Goal: Task Accomplishment & Management: Complete application form

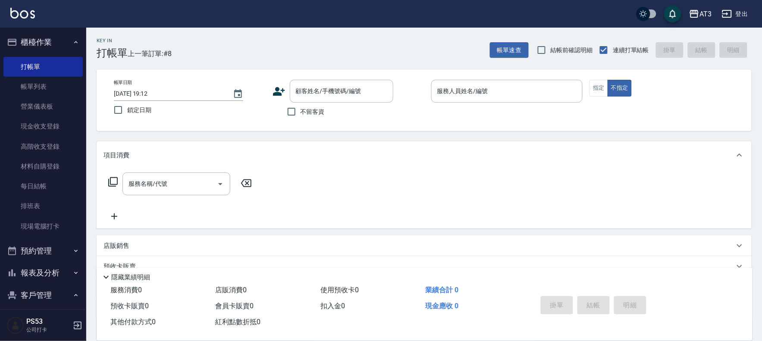
click at [281, 89] on icon at bounding box center [278, 91] width 13 height 13
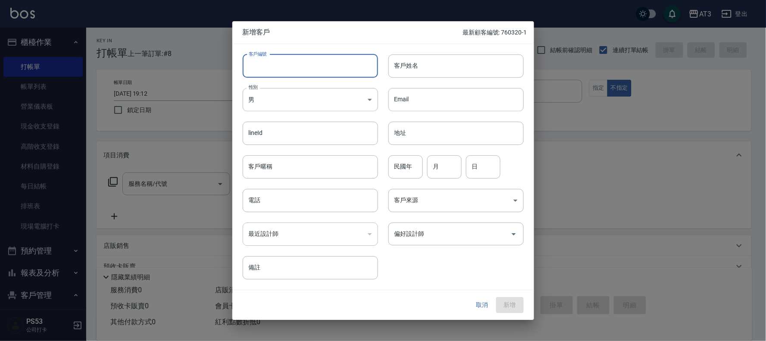
click at [279, 56] on input "客戶編號" at bounding box center [310, 65] width 135 height 23
type input "910827-1"
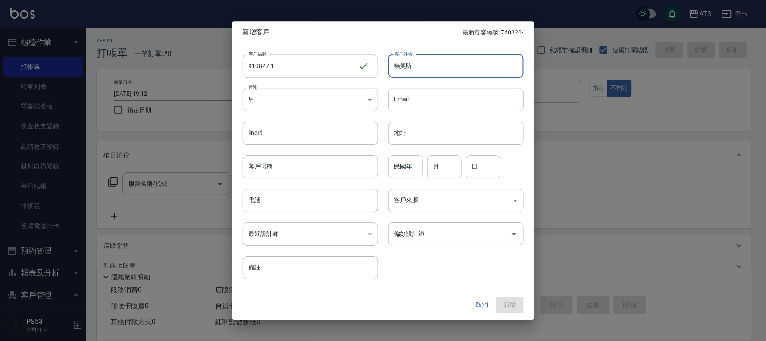
type input "楊曼昕"
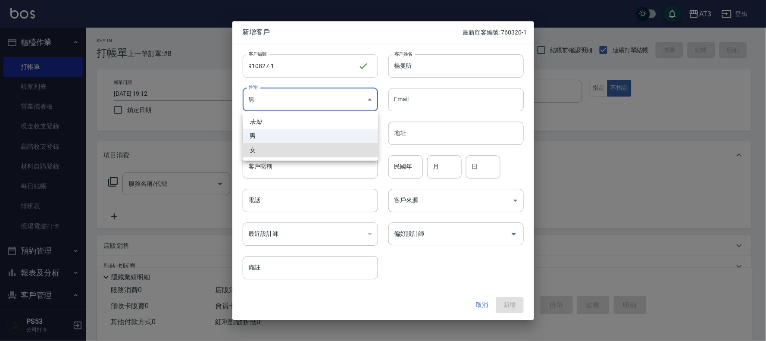
type input "[DEMOGRAPHIC_DATA]"
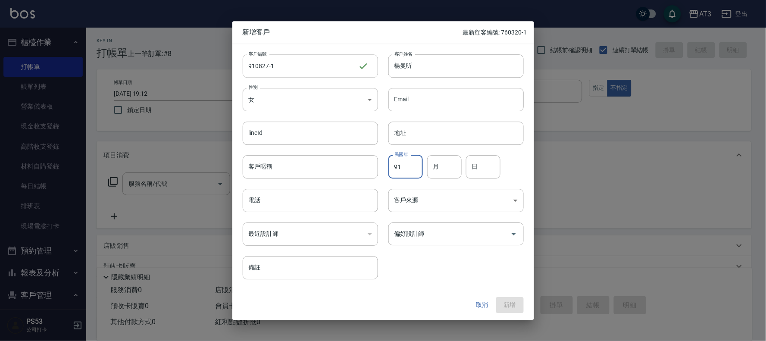
type input "91"
type input "08"
type input "27"
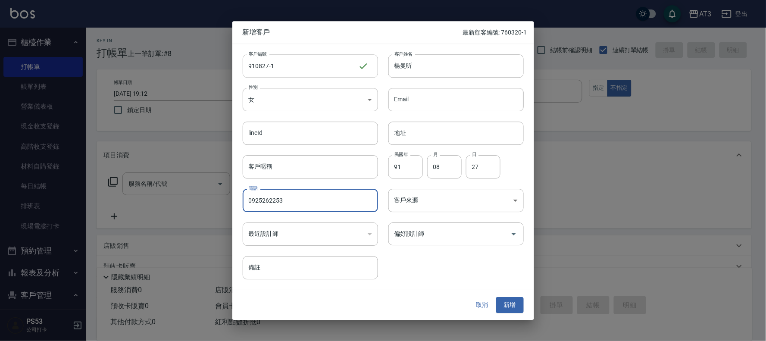
type input "0925262253"
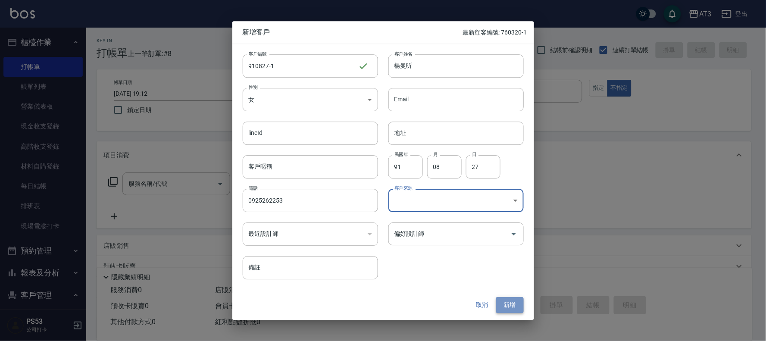
click at [519, 304] on button "新增" at bounding box center [510, 305] width 28 height 16
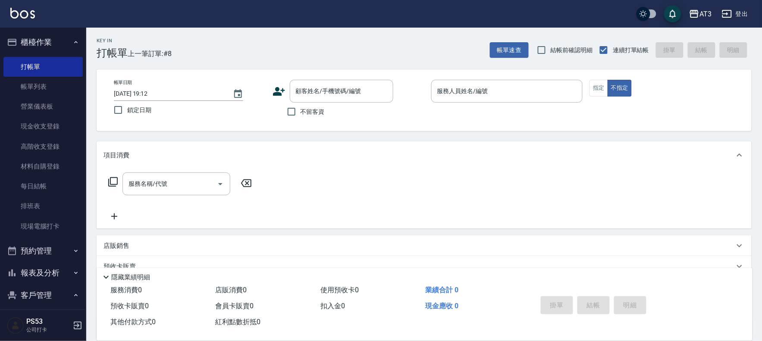
click at [278, 93] on icon at bounding box center [279, 91] width 12 height 9
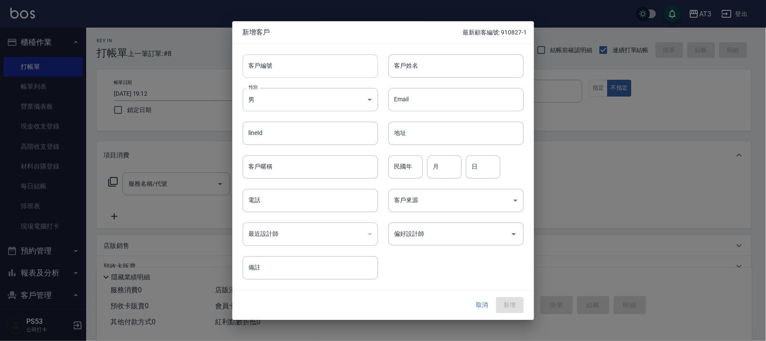
click at [288, 74] on input "客戶編號" at bounding box center [310, 65] width 135 height 23
type input "710925"
type input "[PERSON_NAME]"
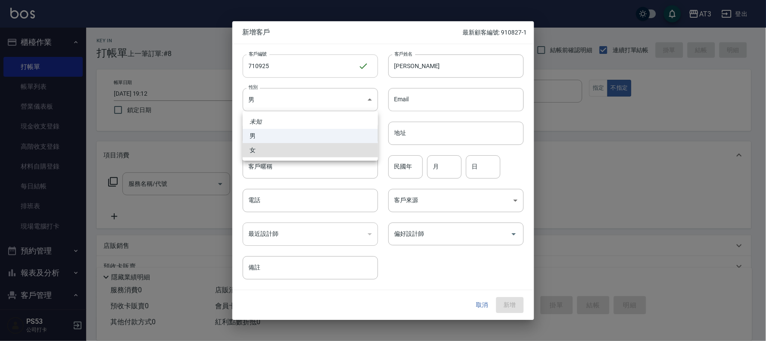
type input "[DEMOGRAPHIC_DATA]"
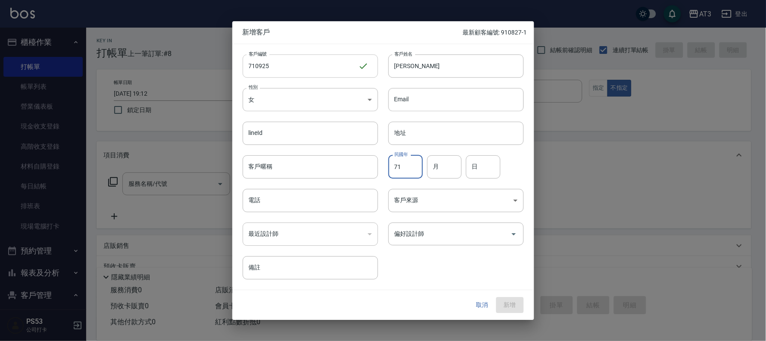
type input "71"
type input "09"
type input "25"
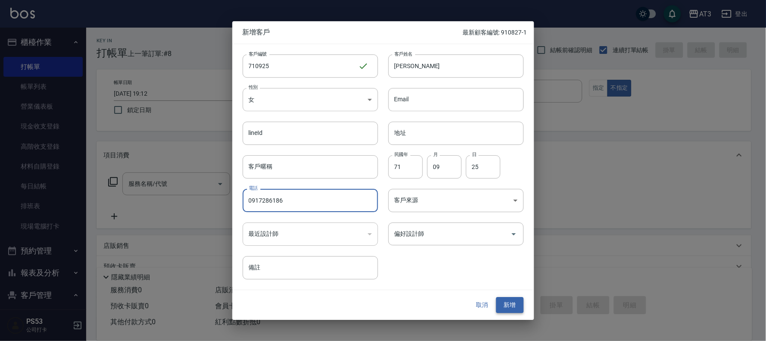
type input "0917286186"
click at [512, 310] on button "新增" at bounding box center [510, 305] width 28 height 16
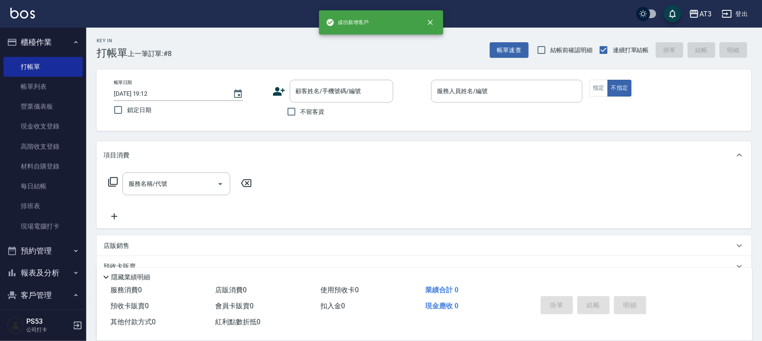
click at [275, 93] on icon at bounding box center [279, 91] width 12 height 9
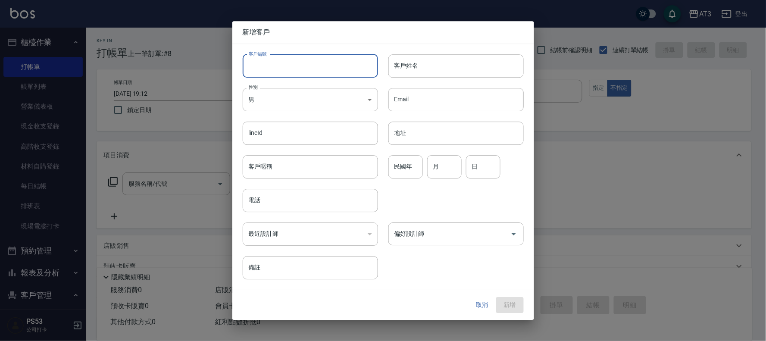
click at [288, 62] on input "客戶編號" at bounding box center [310, 65] width 135 height 23
type input "660308"
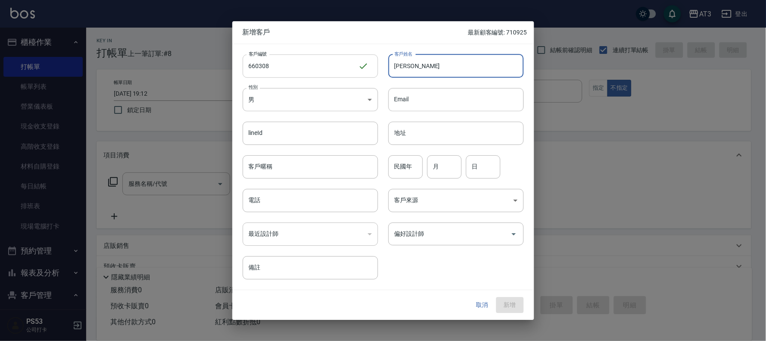
type input "[PERSON_NAME]"
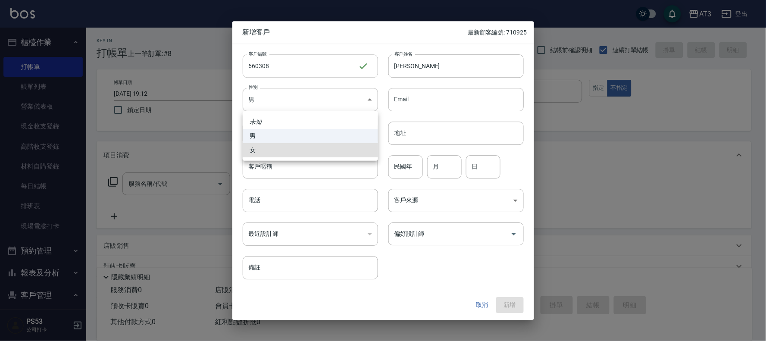
type input "[DEMOGRAPHIC_DATA]"
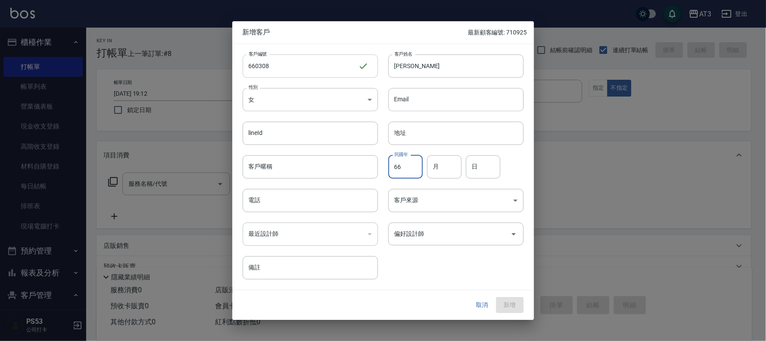
type input "66"
type input "03"
type input "08"
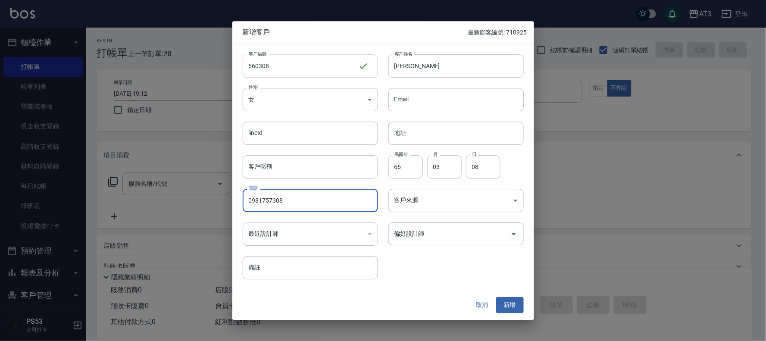
type input "0981757308"
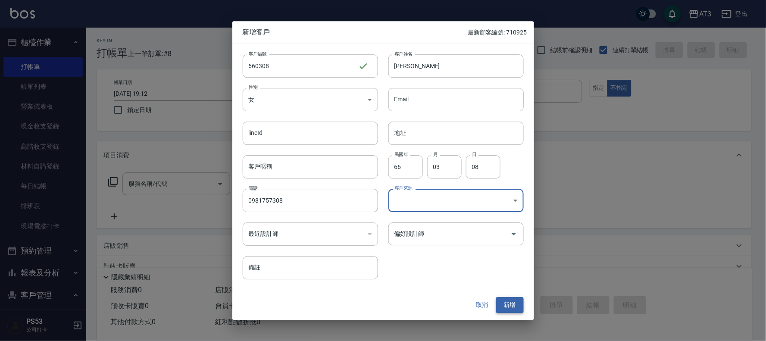
click at [514, 306] on button "新增" at bounding box center [510, 305] width 28 height 16
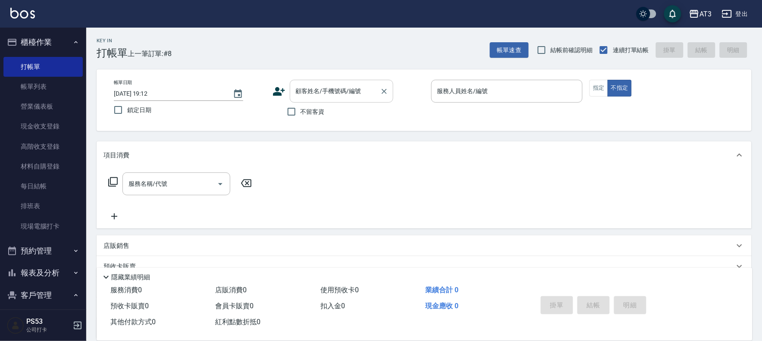
click at [309, 100] on div "顧客姓名/手機號碼/編號" at bounding box center [341, 91] width 103 height 23
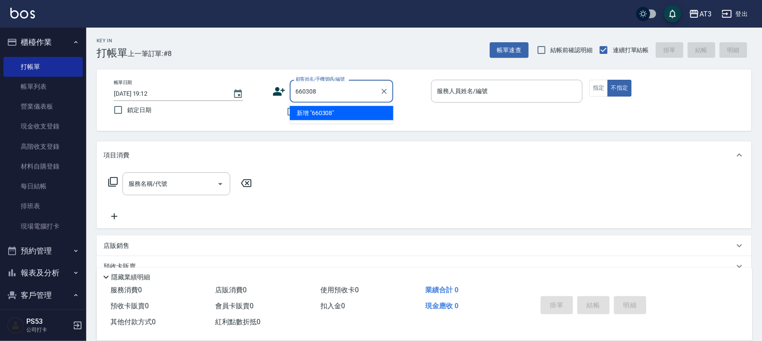
type input "660308"
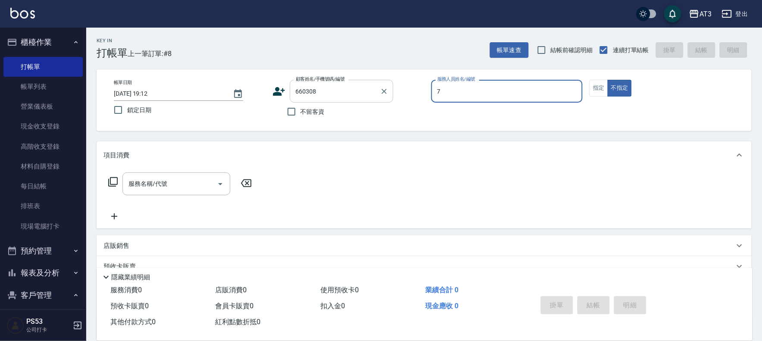
type input "7"
type button "false"
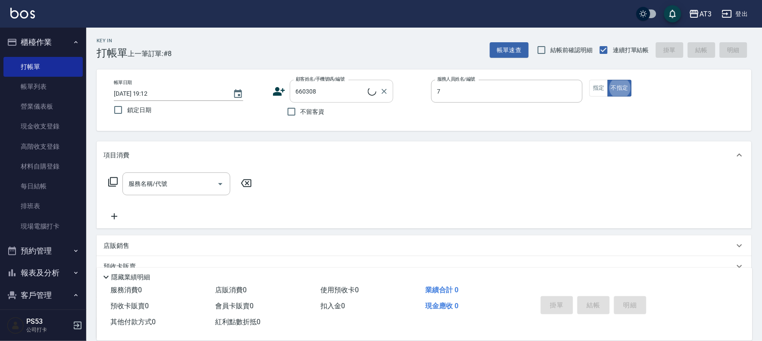
type input "子晴-7"
type input "[PERSON_NAME]/0981757308/660308"
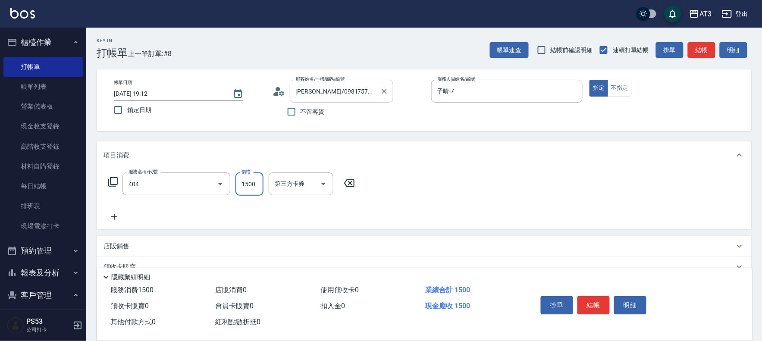
type input "設計染髮(404)"
type input "1099"
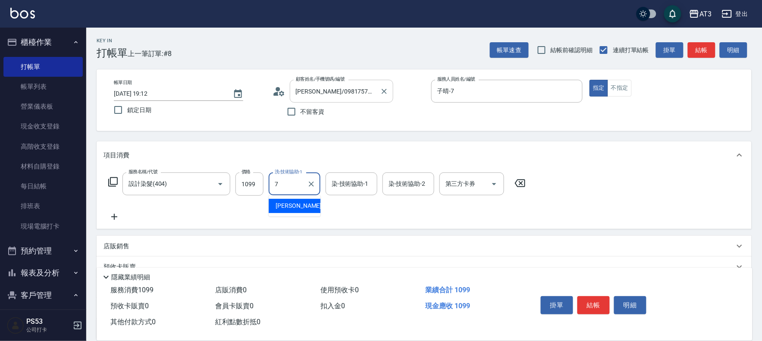
type input "子晴-7"
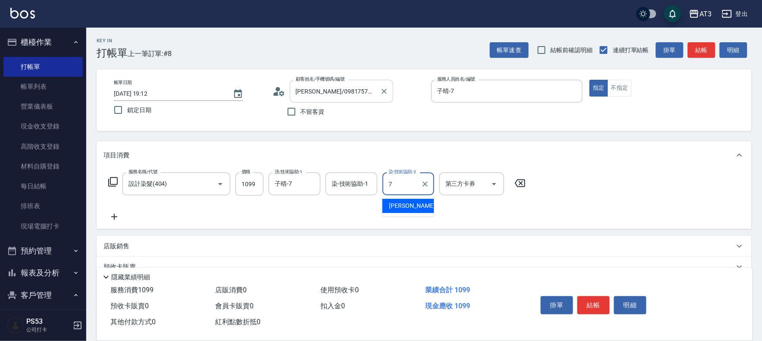
type input "子晴-7"
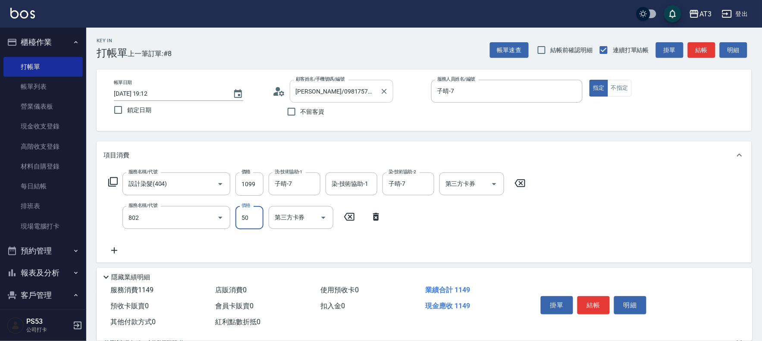
type input "潤絲/加精油(802)"
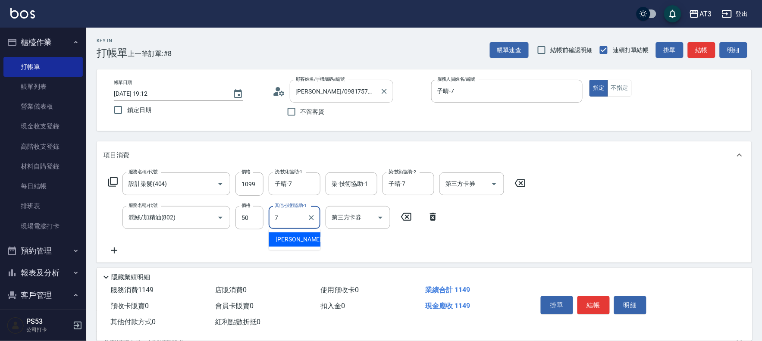
type input "子晴-7"
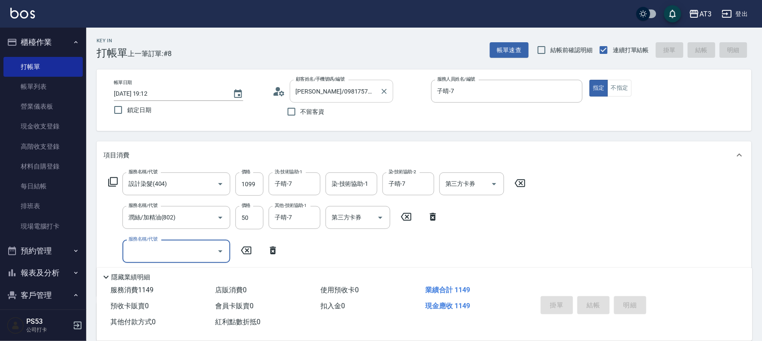
type input "[DATE] 19:46"
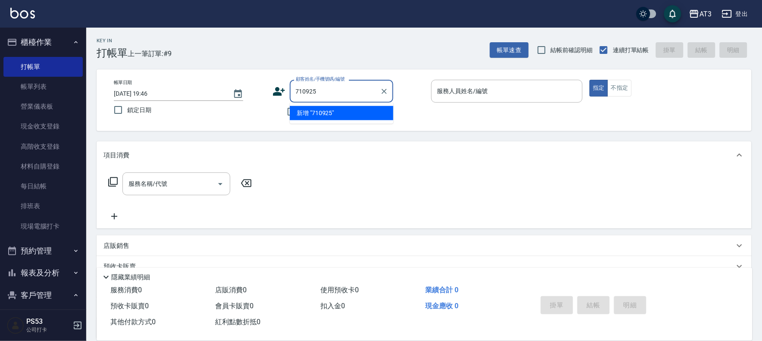
type input "710925"
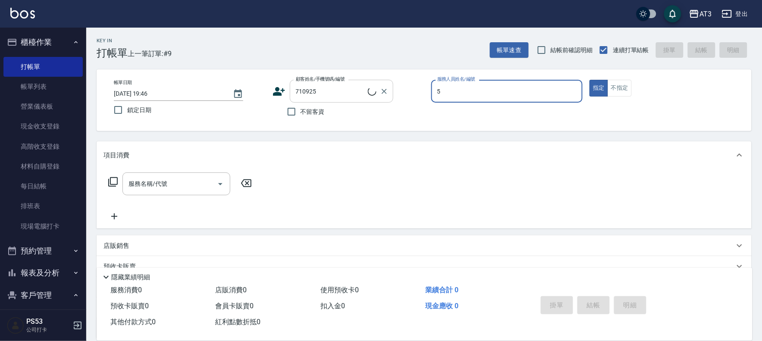
type input "5"
type button "true"
type input "淑文-5"
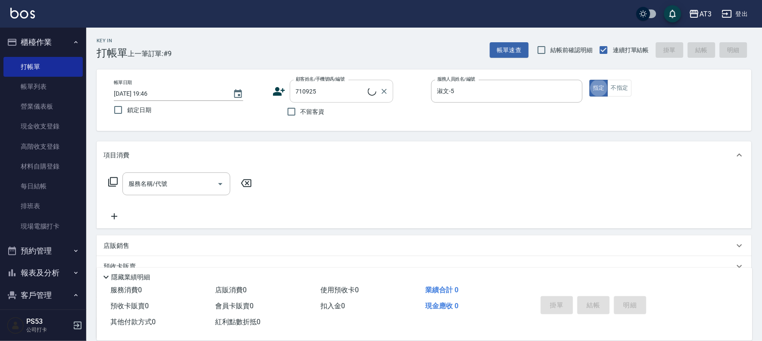
type input "[PERSON_NAME]/0917286186/710925"
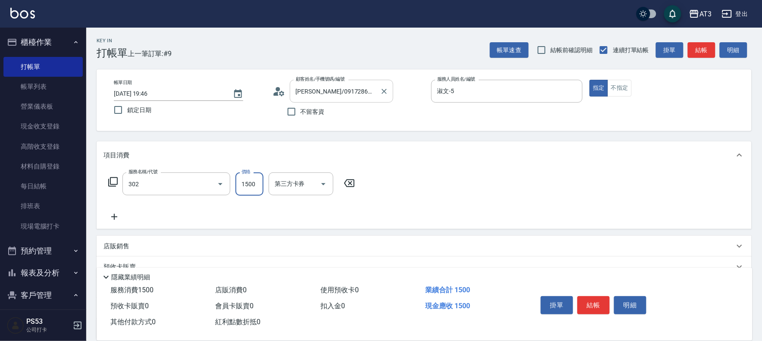
type input "設計燙髮(302)"
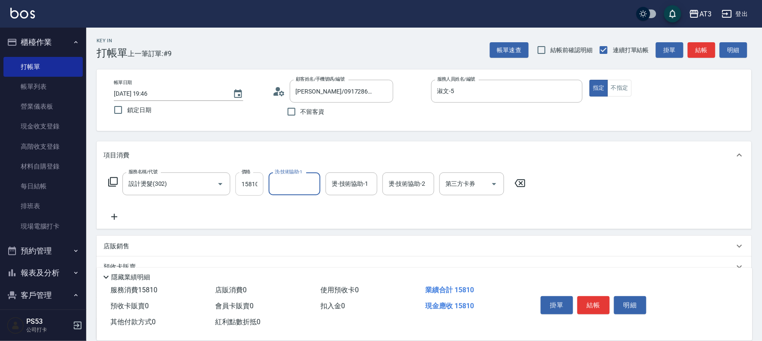
click at [252, 188] on input "15810" at bounding box center [249, 183] width 28 height 23
type input "1580"
type input "淑文-5"
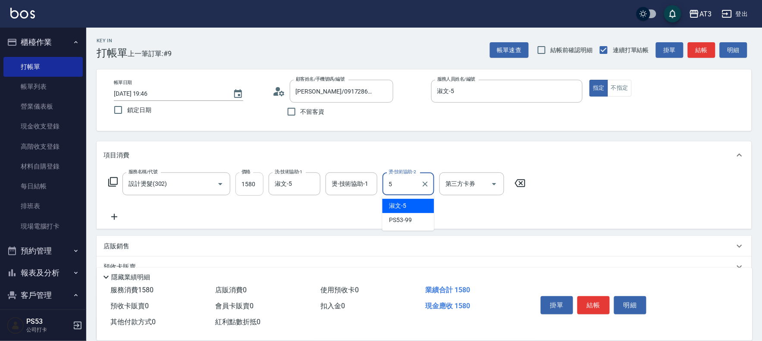
type input "淑文-5"
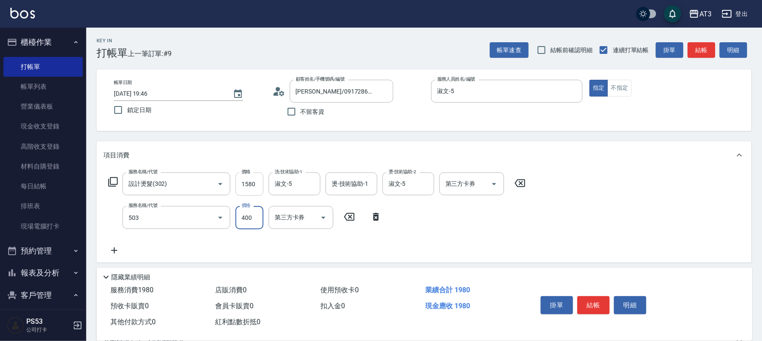
type input "天天護髮(503)"
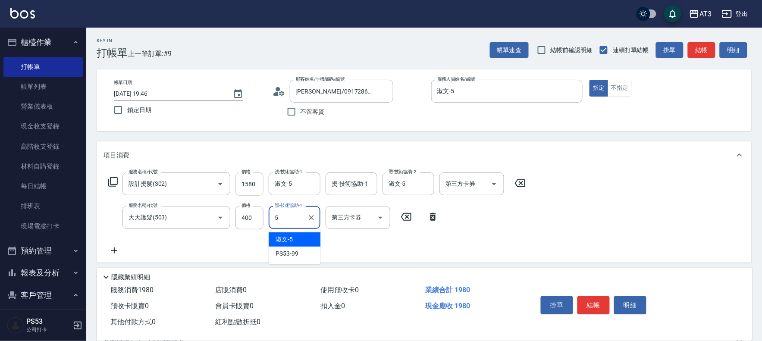
type input "淑文-5"
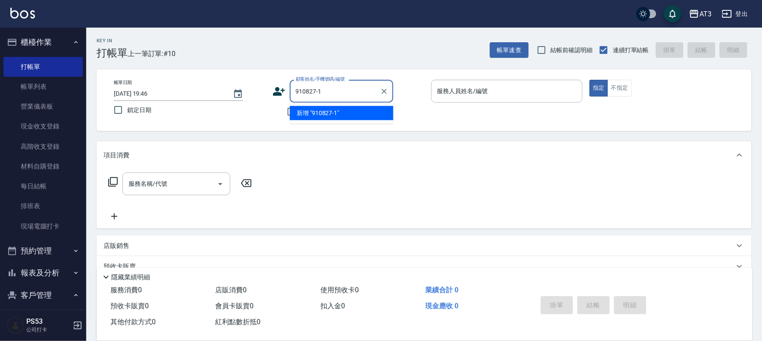
type input "910827-1"
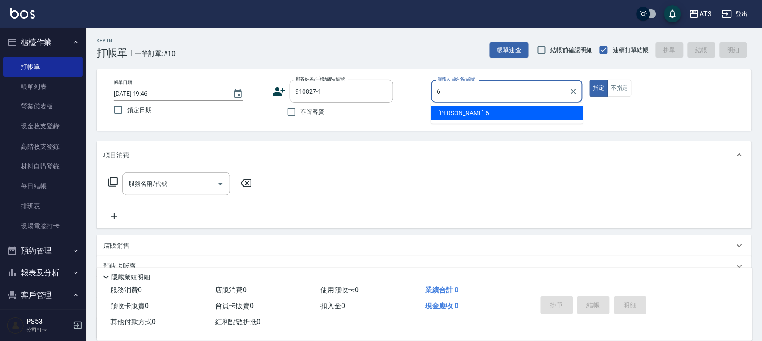
type input "詩雅-6"
type input "[PERSON_NAME]/0925262253/910827-1"
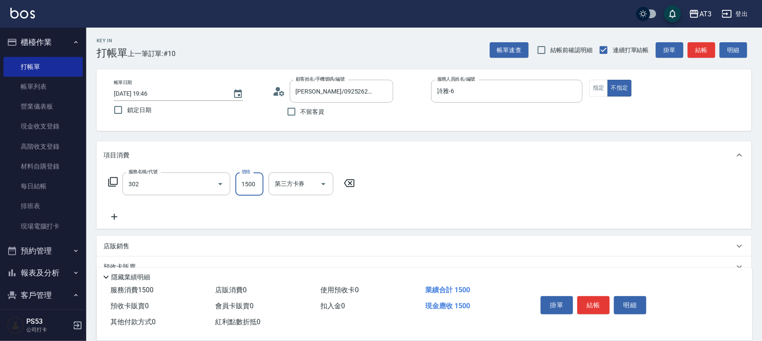
type input "設計燙髮(302)"
type input "1500"
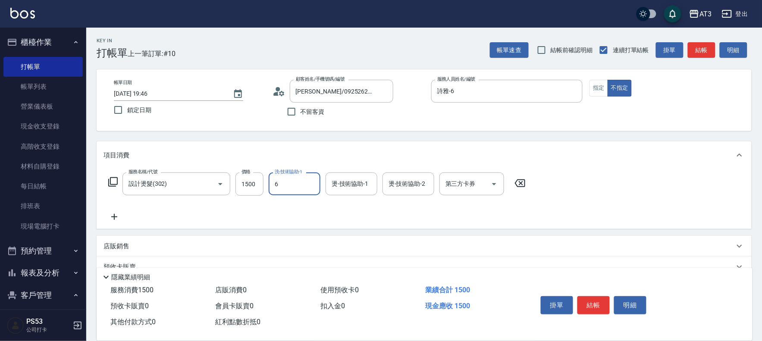
type input "詩雅-6"
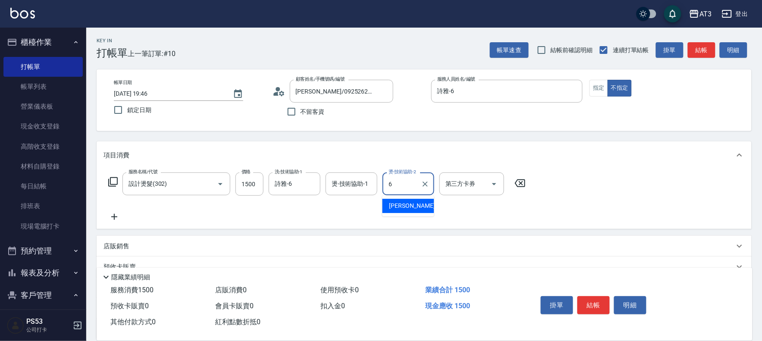
type input "詩雅-6"
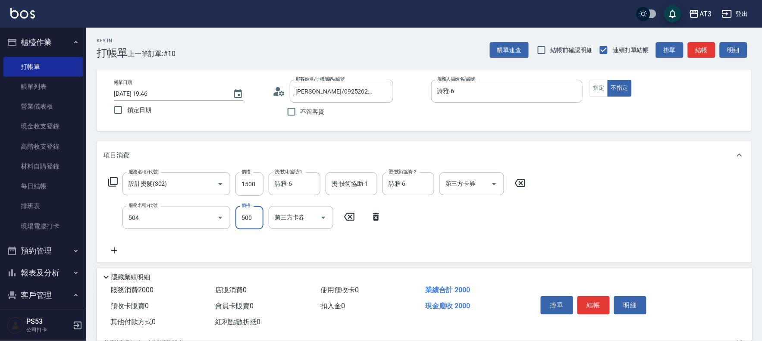
type input "順子護髮(504)"
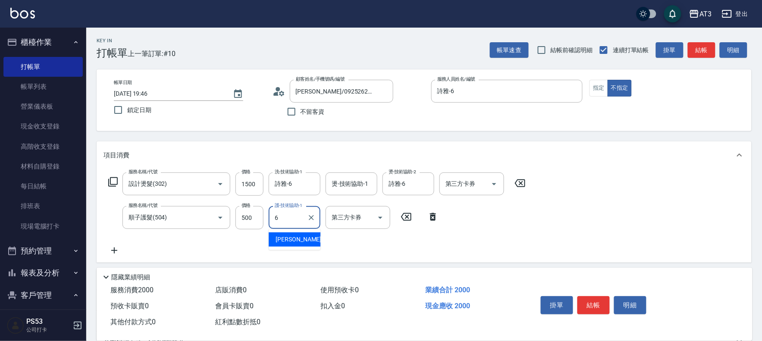
type input "詩雅-6"
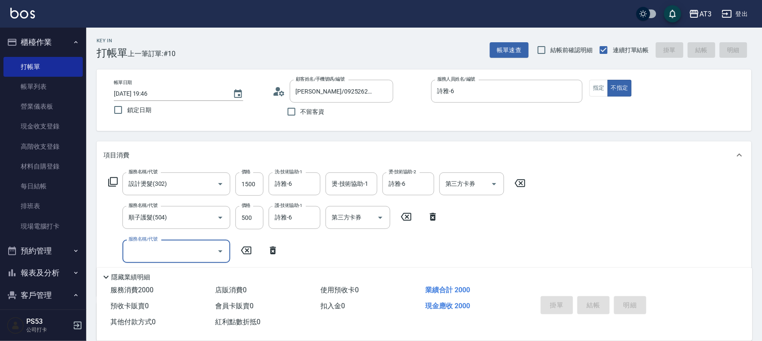
type input "[DATE] 19:47"
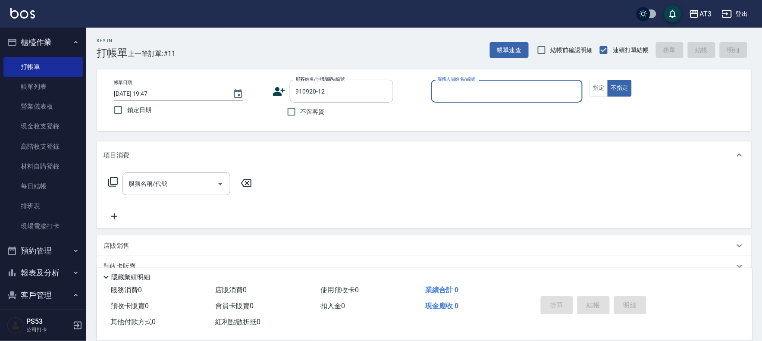
click at [352, 79] on div "帳單日期 [DATE] 19:47 鎖定日期 顧客姓名/手機號碼/編號 910920-12 顧客姓名/手機號碼/編號 不留客資 服務人員姓名/編號 服務人員姓…" at bounding box center [424, 100] width 655 height 62
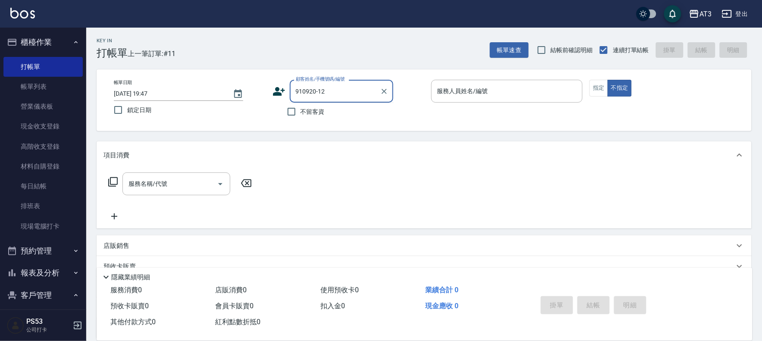
click at [354, 94] on input "910920-12" at bounding box center [335, 91] width 83 height 15
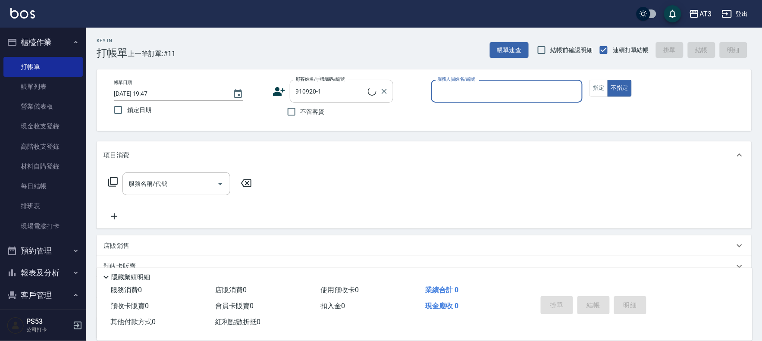
type input "[PERSON_NAME]/0918277006/910920-1"
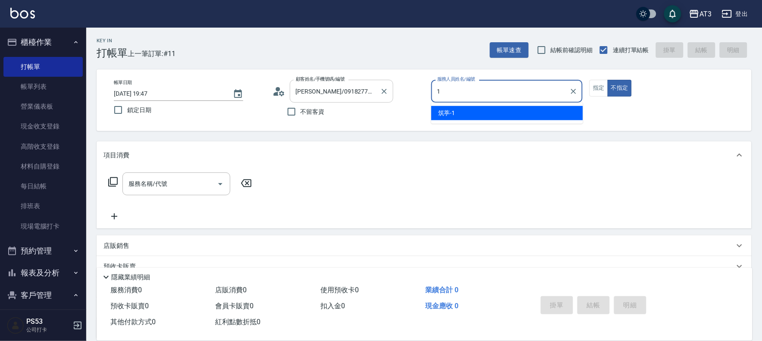
type input "筑葶-1"
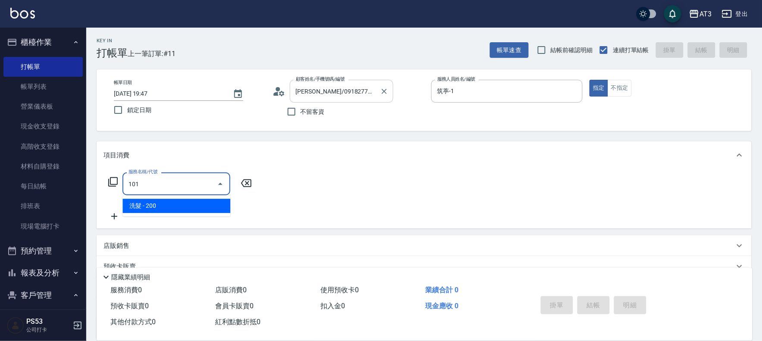
type input "洗髮(101)"
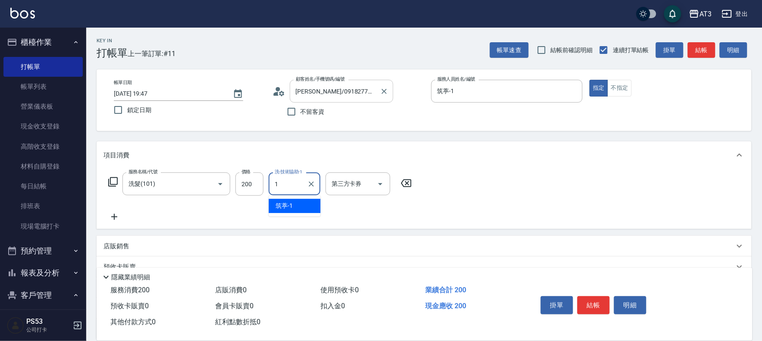
type input "筑葶-1"
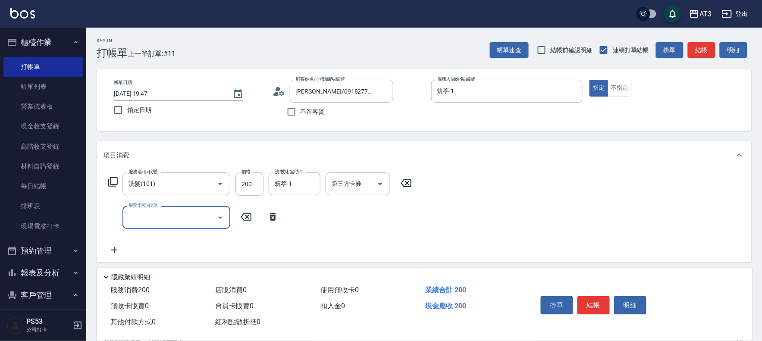
click at [111, 184] on icon at bounding box center [112, 181] width 9 height 9
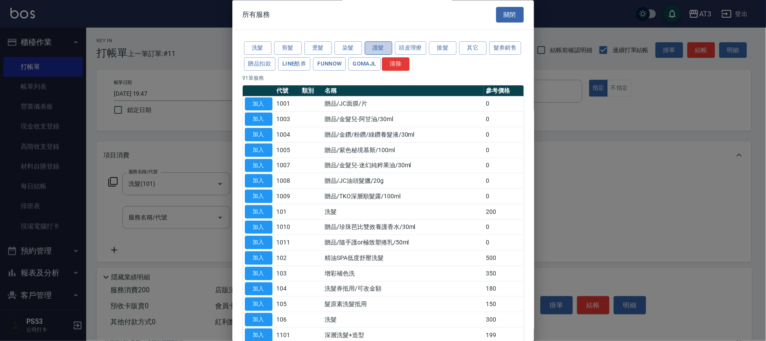
click at [375, 47] on button "護髮" at bounding box center [379, 48] width 28 height 13
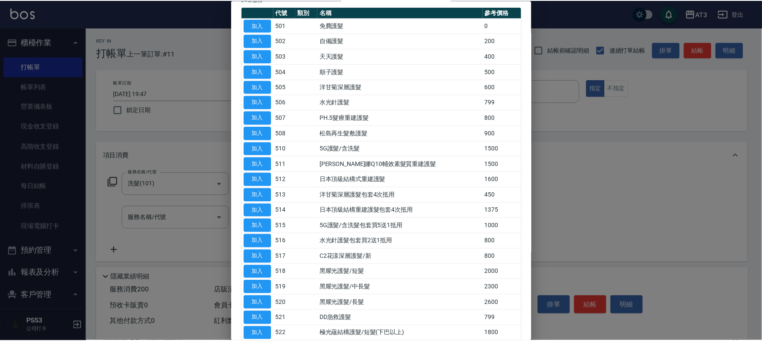
scroll to position [96, 0]
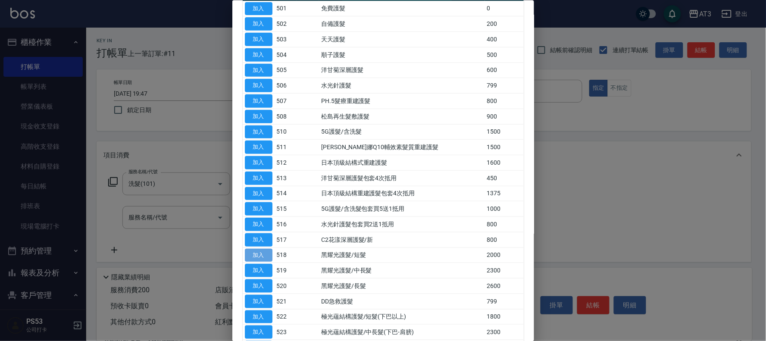
click at [265, 255] on button "加入" at bounding box center [259, 254] width 28 height 13
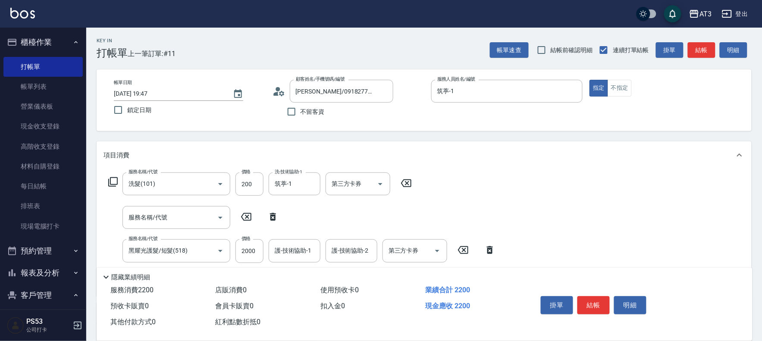
click at [272, 217] on icon at bounding box center [273, 217] width 22 height 10
type input "黑耀光護髮/短髮(518)"
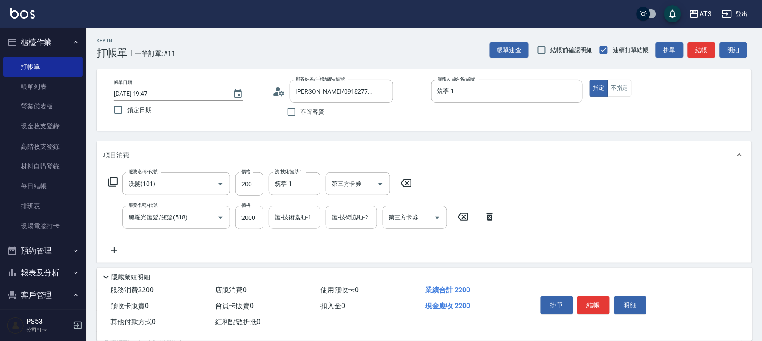
click at [281, 220] on div "護-技術協助-1 護-技術協助-1" at bounding box center [295, 217] width 52 height 23
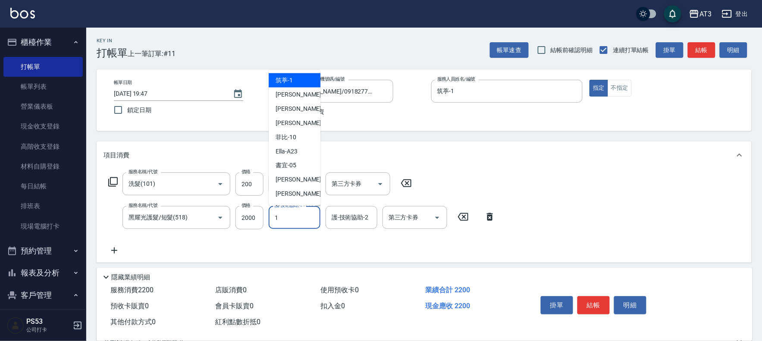
type input "筑葶-1"
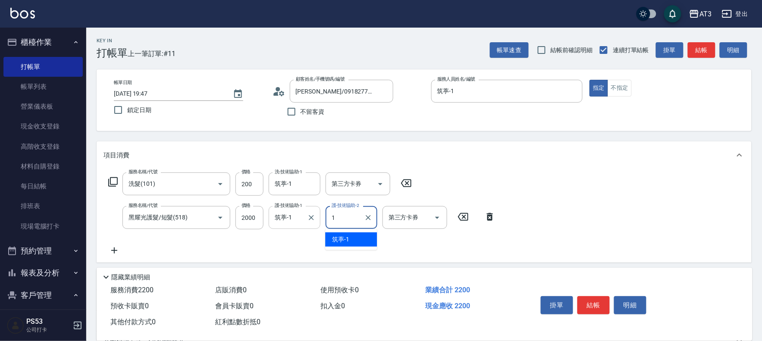
type input "筑葶-1"
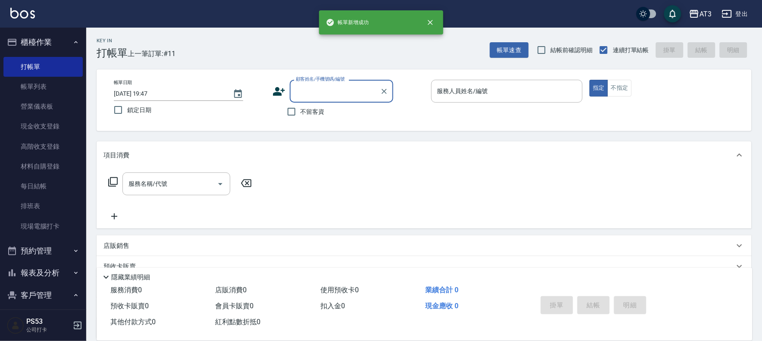
scroll to position [0, 0]
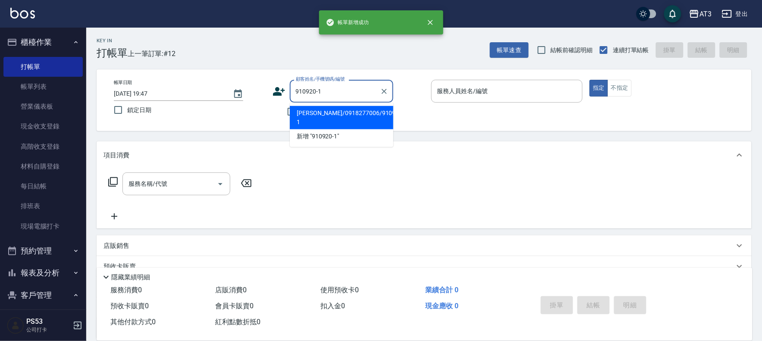
type input "910920-1"
type input "1"
type input "[PERSON_NAME]/0918277006/910920-1"
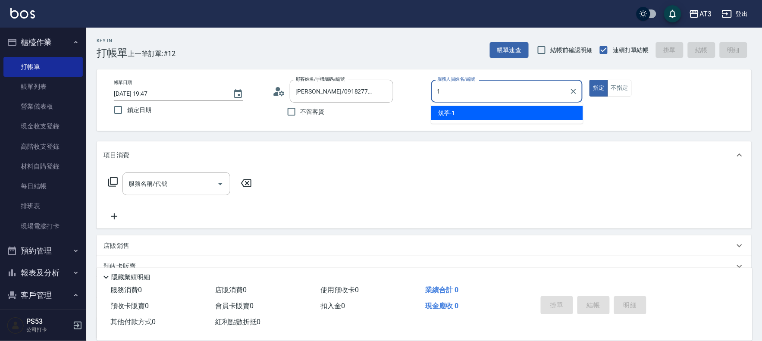
type input "筑葶-1"
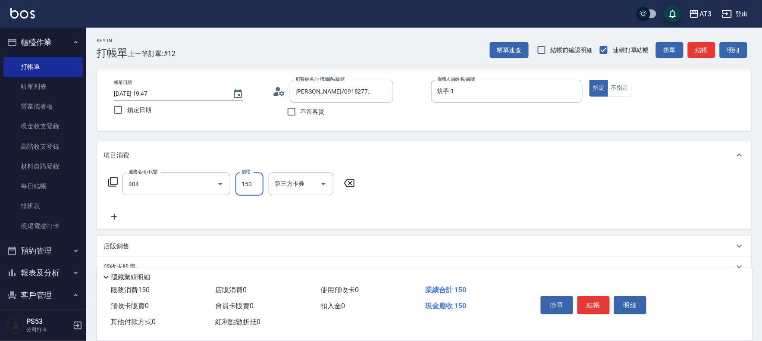
type input "設計染髮(404)"
type input "15001"
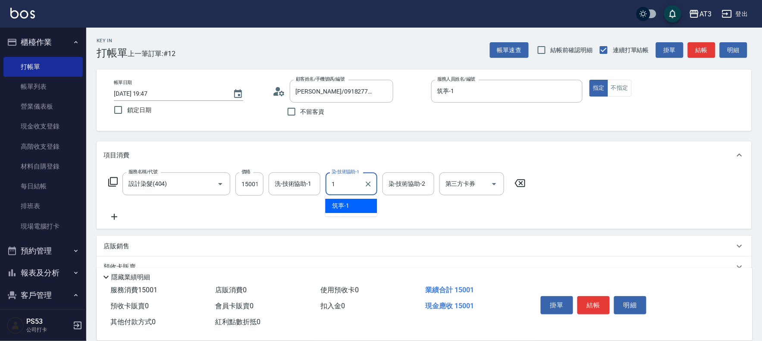
type input "筑葶-1"
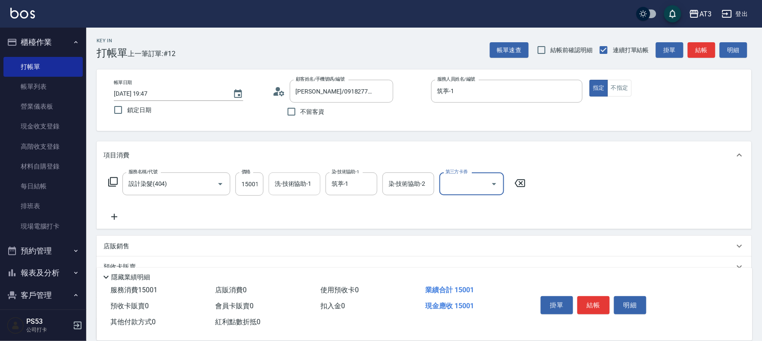
click at [300, 185] on div "洗-技術協助-1 洗-技術協助-1" at bounding box center [295, 183] width 52 height 23
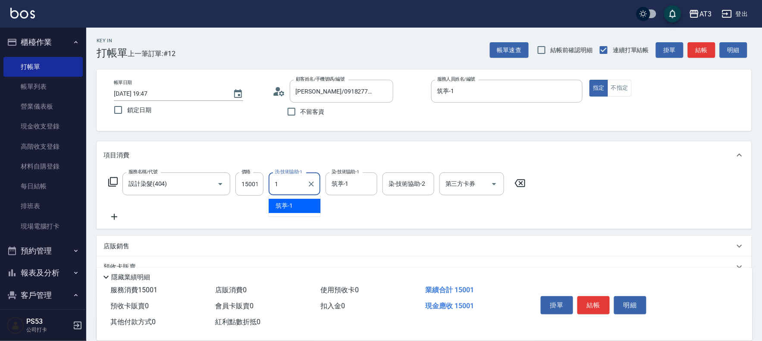
type input "筑葶-1"
click at [247, 182] on input "15001" at bounding box center [249, 183] width 28 height 23
type input "1500"
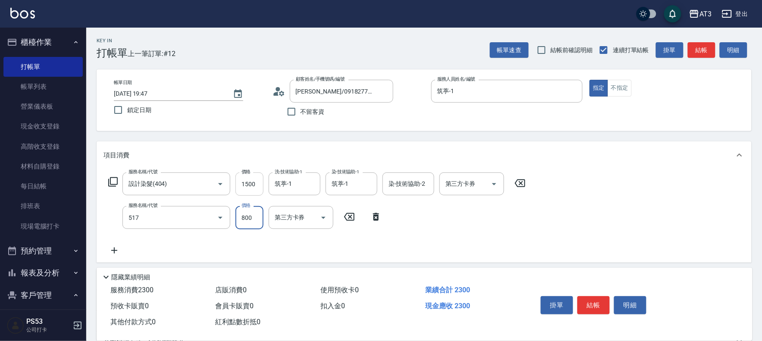
type input "C2花漾深層護髮/新(517)"
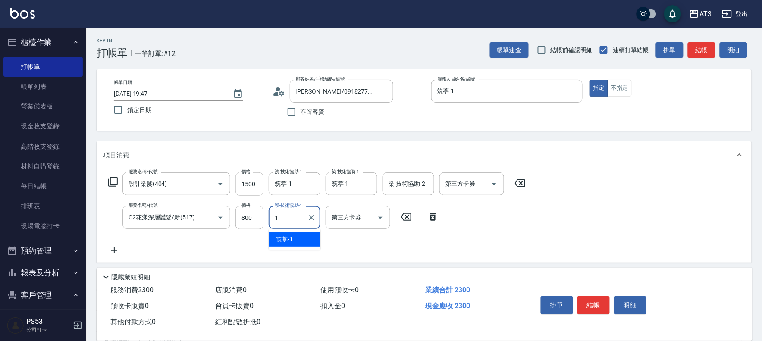
type input "筑葶-1"
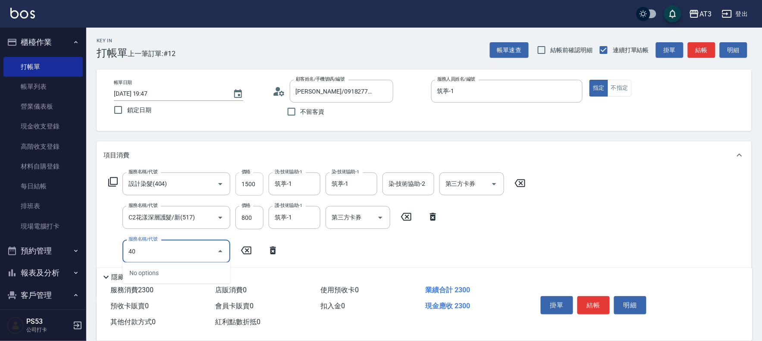
type input "404"
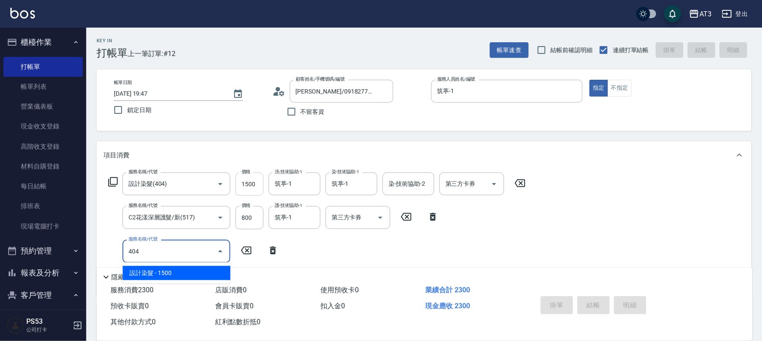
type input "[DATE] 19:48"
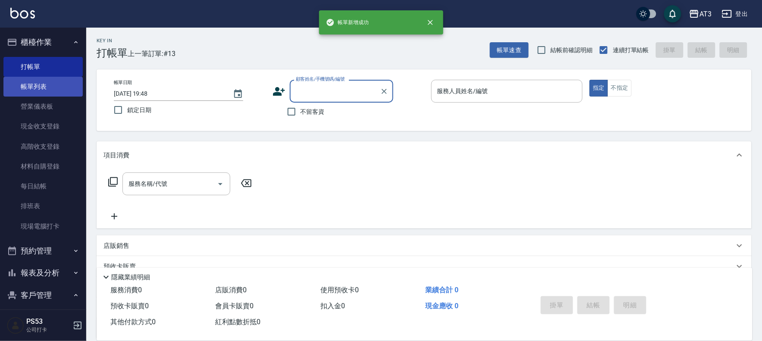
click at [37, 83] on link "帳單列表" at bounding box center [42, 87] width 79 height 20
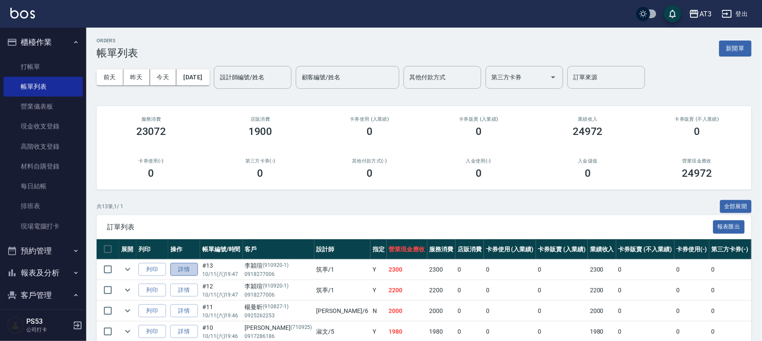
click at [184, 266] on link "詳情" at bounding box center [184, 269] width 28 height 13
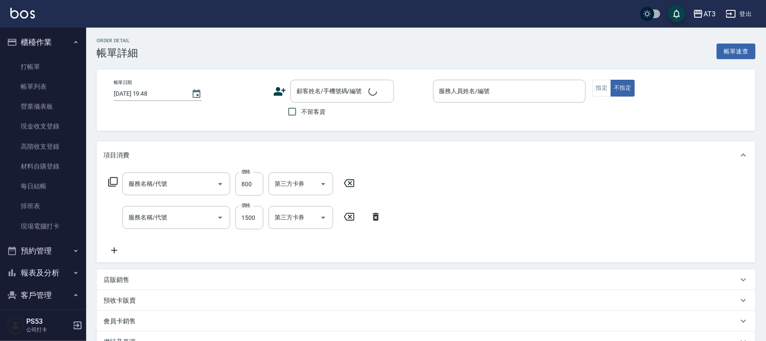
type input "[DATE] 19:47"
type input "筑葶-1"
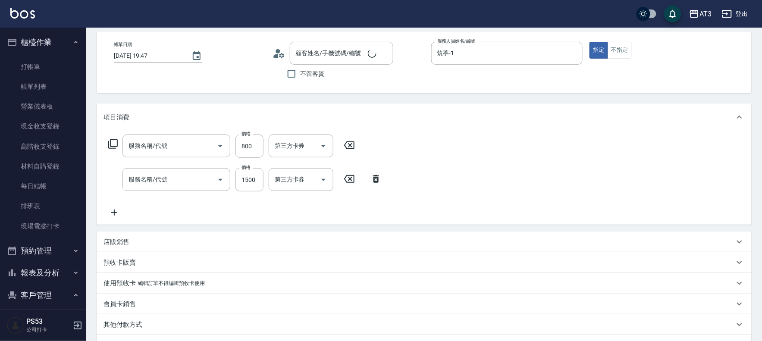
type input "C2花漾深層護髮/新(517)"
type input "設計染髮(404)"
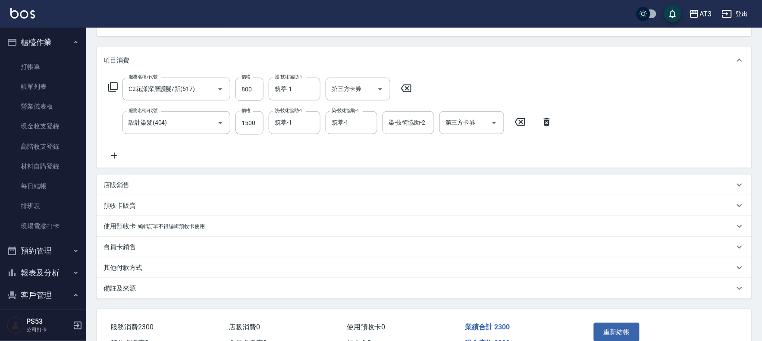
type input "[PERSON_NAME]/0918277006/910920-1"
click at [342, 123] on input "筑葶-1" at bounding box center [344, 121] width 31 height 15
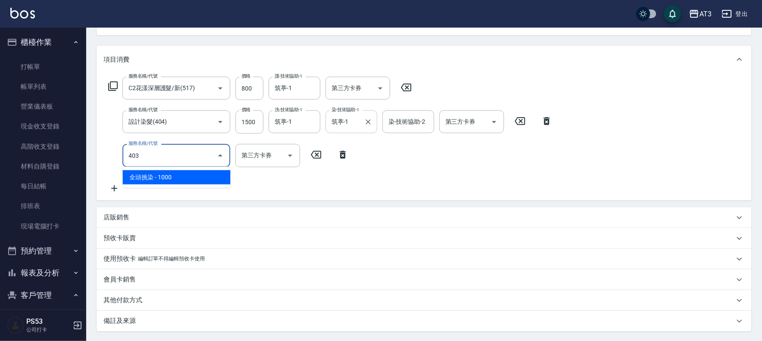
type input "全頭挑染(403)"
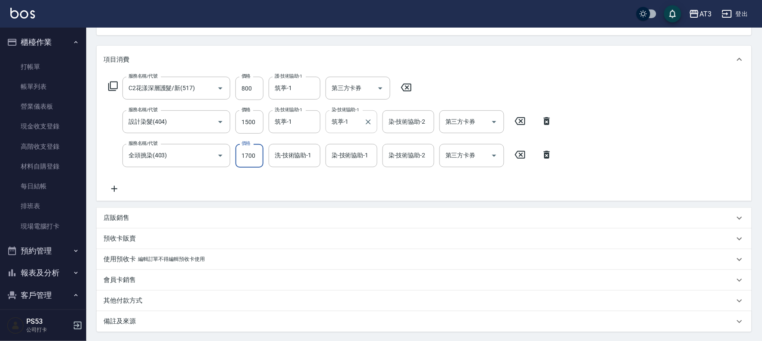
type input "1700"
type input "筑葶-1"
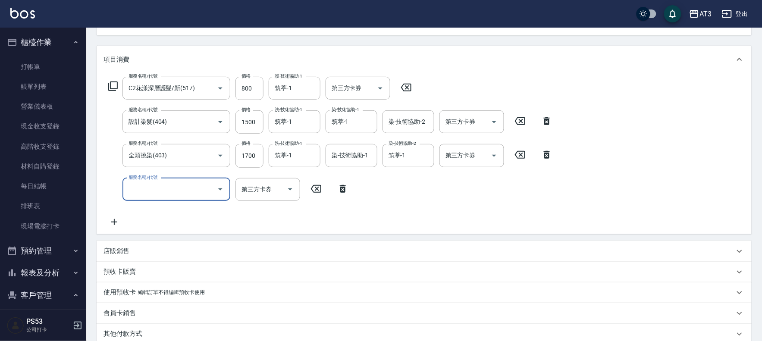
scroll to position [191, 0]
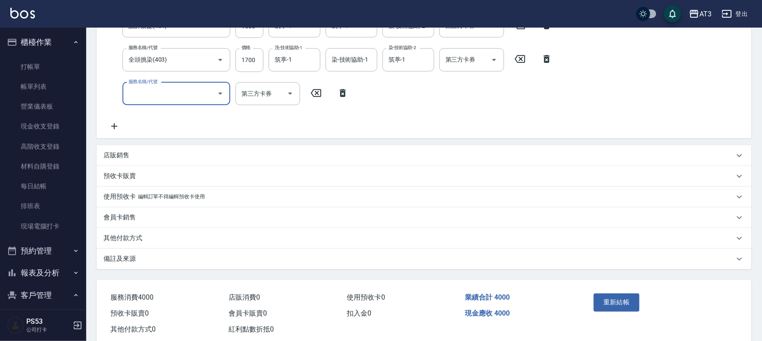
click at [116, 156] on p "店販銷售" at bounding box center [116, 155] width 26 height 9
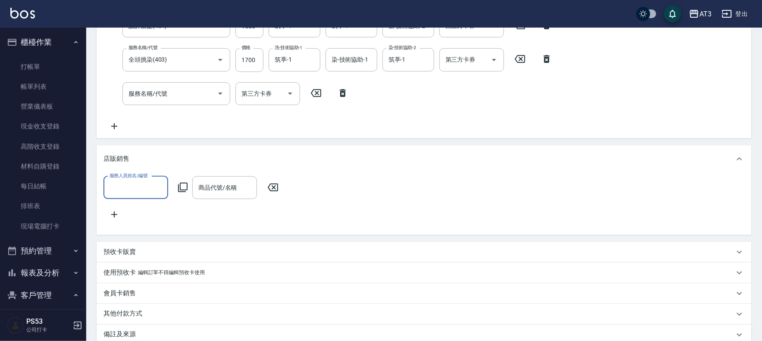
scroll to position [0, 0]
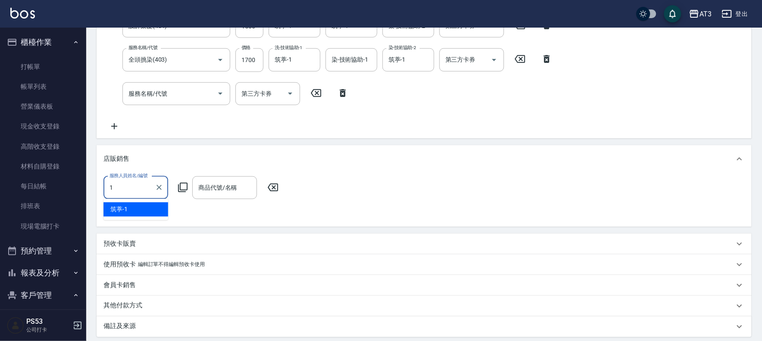
type input "筑葶-1"
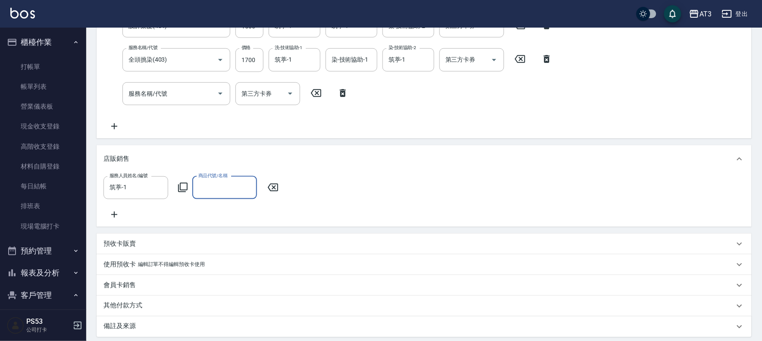
click at [181, 184] on icon at bounding box center [183, 187] width 10 height 10
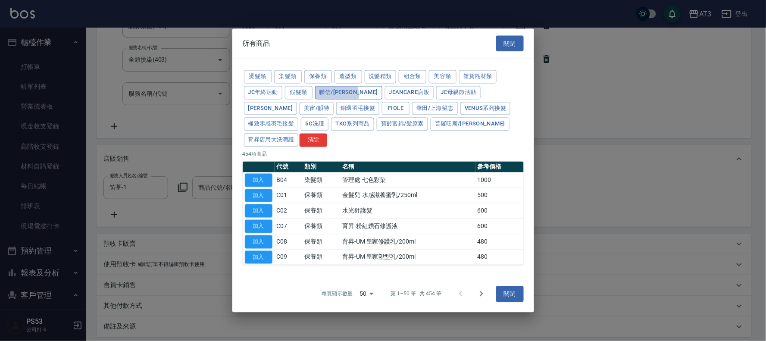
click at [338, 99] on button "聯信/[PERSON_NAME]" at bounding box center [348, 92] width 67 height 13
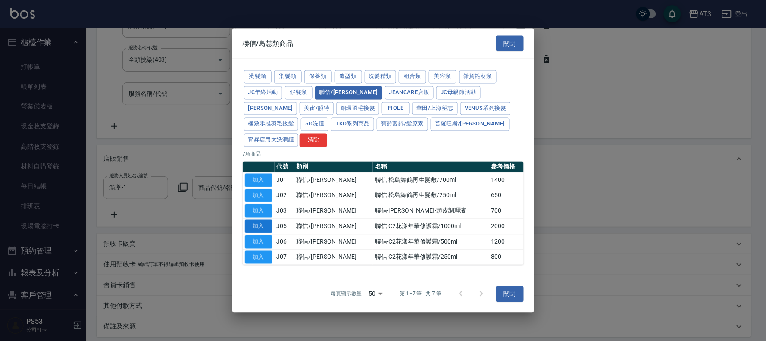
click at [256, 220] on button "加入" at bounding box center [259, 226] width 28 height 13
type input "聯信-C2花漾年華修護霜/1000ml"
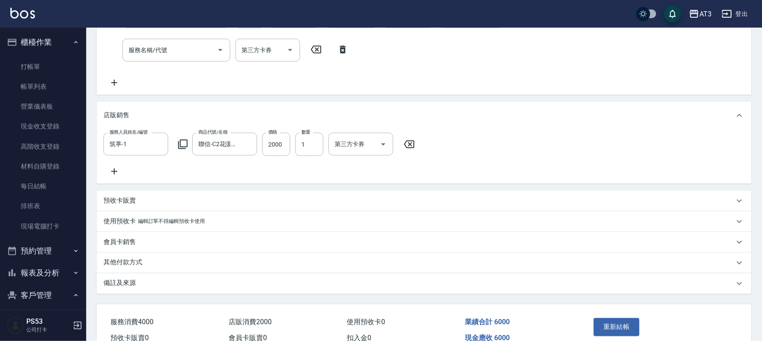
scroll to position [288, 0]
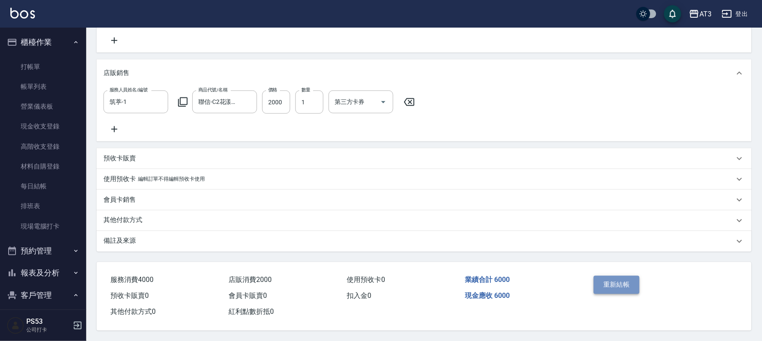
click at [603, 284] on button "重新結帳" at bounding box center [617, 285] width 46 height 18
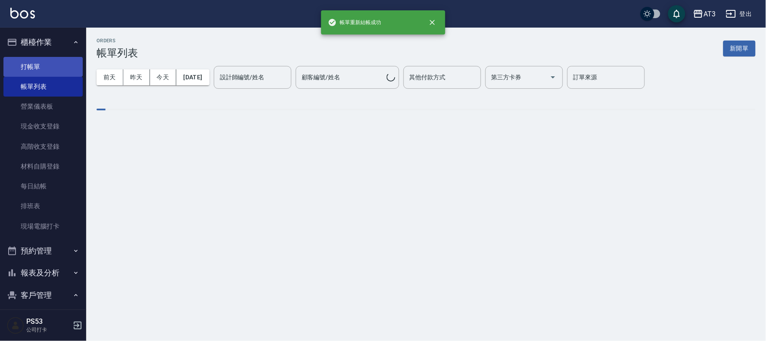
click at [24, 67] on link "打帳單" at bounding box center [42, 67] width 79 height 20
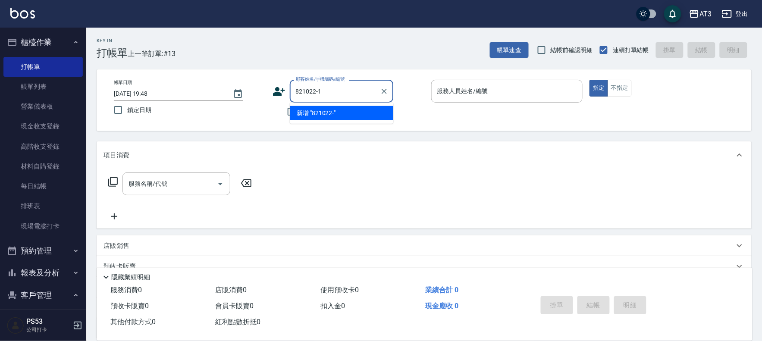
type input "821022-1"
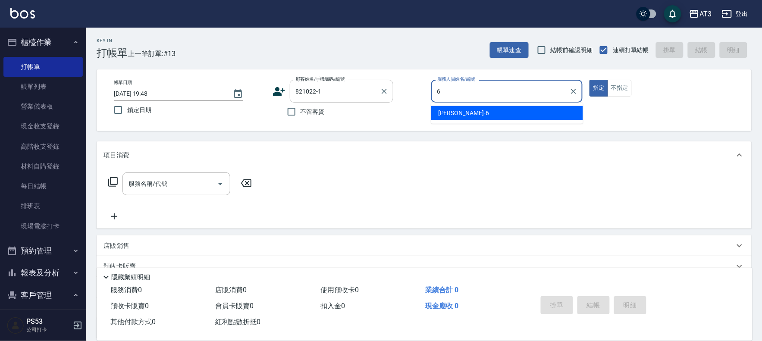
type input "6"
type button "true"
type input "詩雅-6"
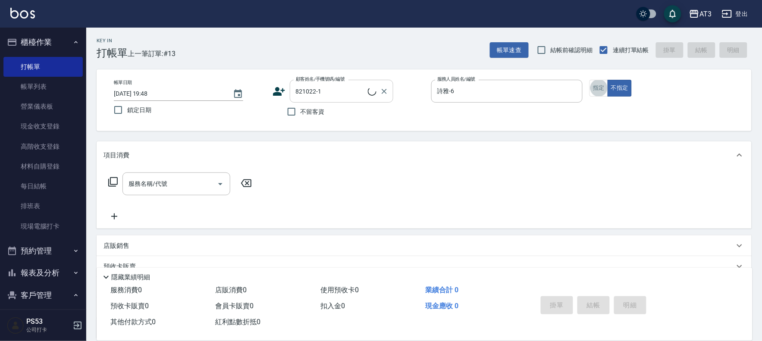
type input "[PERSON_NAME]/0955196468/821022-1"
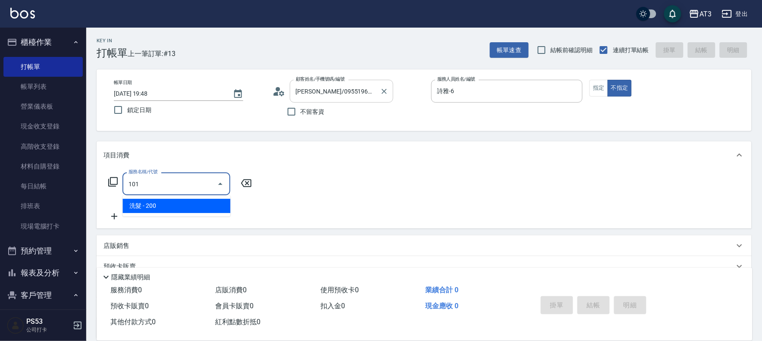
type input "洗髮(101)"
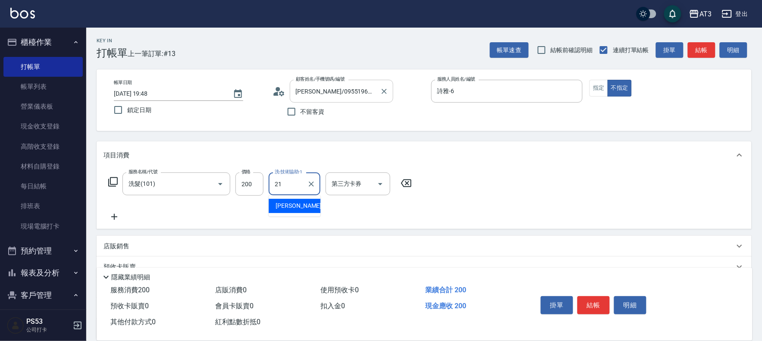
type input "[PERSON_NAME]-21"
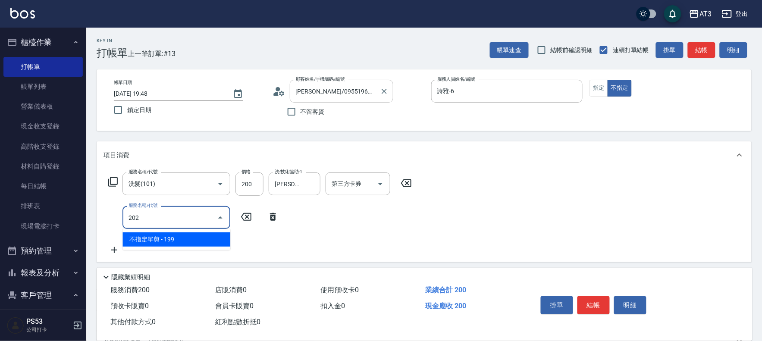
type input "不指定單剪(202)"
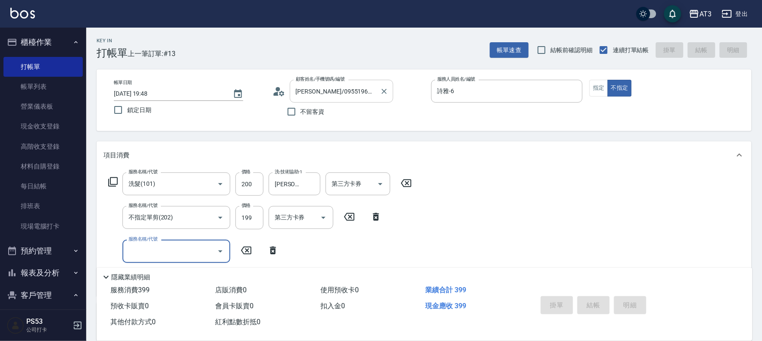
type input "[DATE] 19:49"
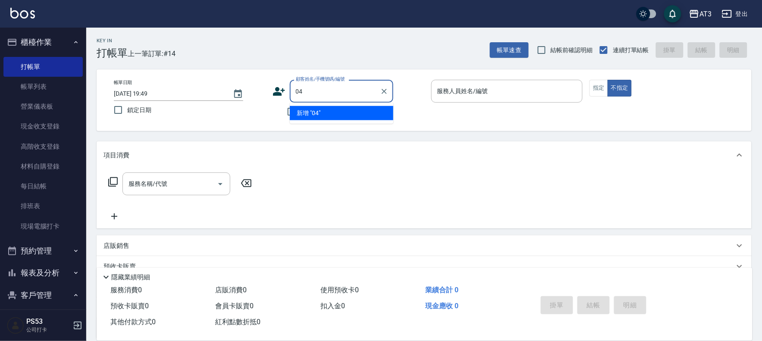
type input "04"
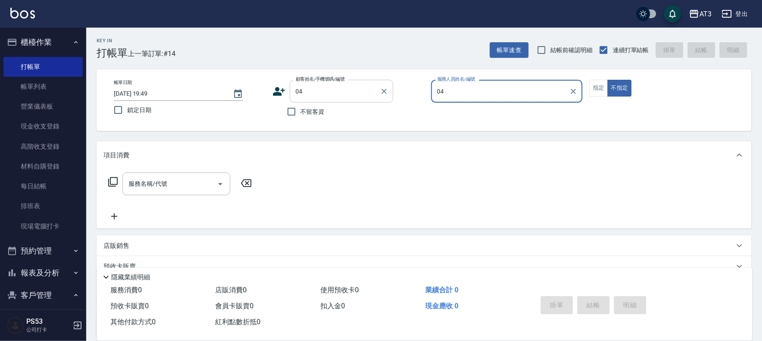
type input "04"
type button "false"
type input "惠麗-04"
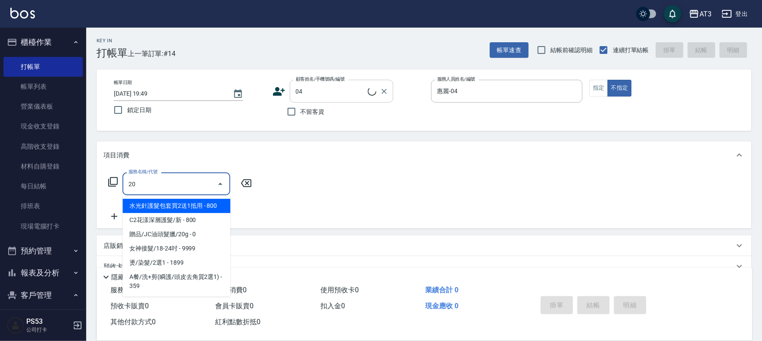
type input "204"
type input "[PERSON_NAME]/04_[PERSON_NAME]/04"
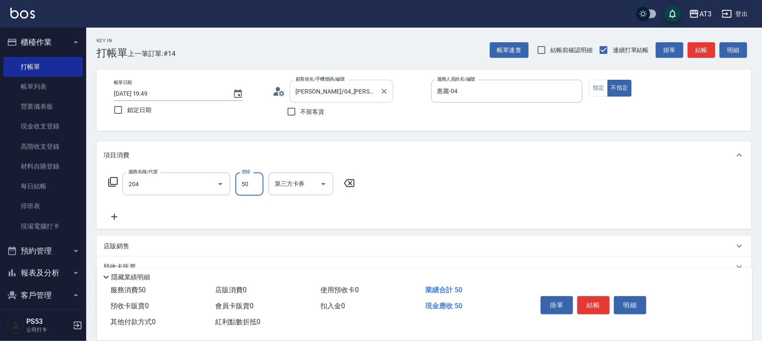
type input "修眉毛(204)"
click at [250, 180] on input "400" at bounding box center [249, 183] width 28 height 23
type input "500"
click at [609, 88] on button "不指定" at bounding box center [619, 88] width 24 height 17
click at [603, 89] on button "指定" at bounding box center [598, 88] width 19 height 17
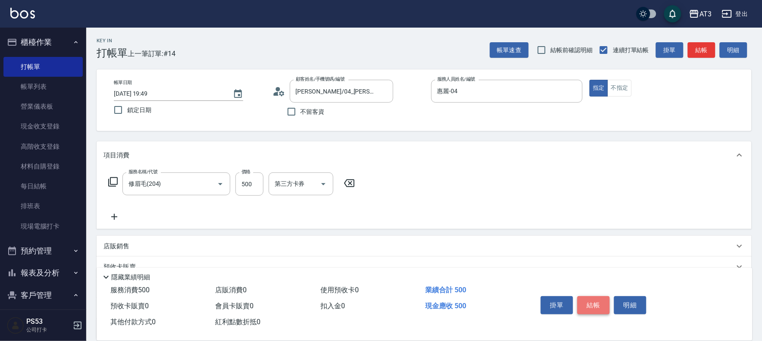
click at [603, 306] on button "結帳" at bounding box center [593, 305] width 32 height 18
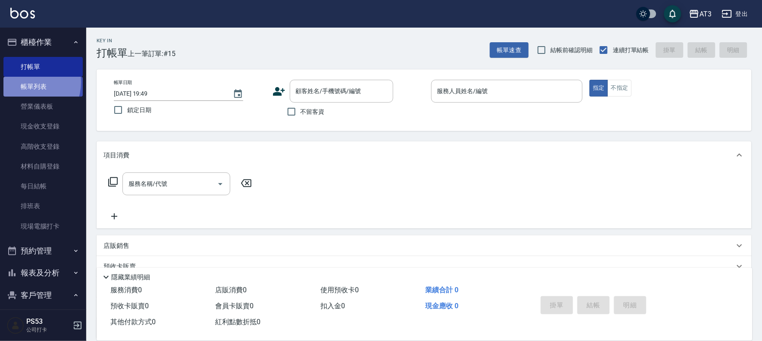
click at [28, 82] on link "帳單列表" at bounding box center [42, 87] width 79 height 20
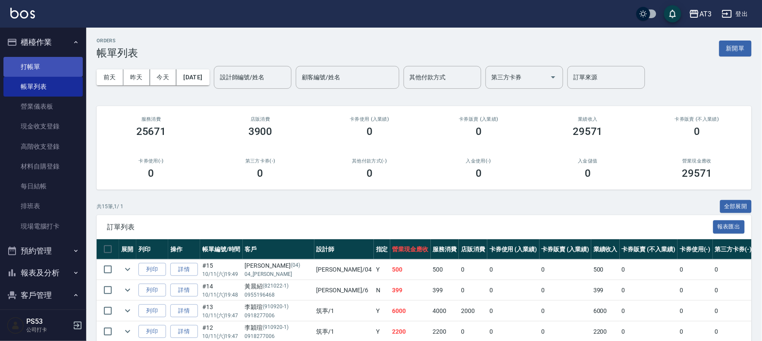
click at [36, 69] on link "打帳單" at bounding box center [42, 67] width 79 height 20
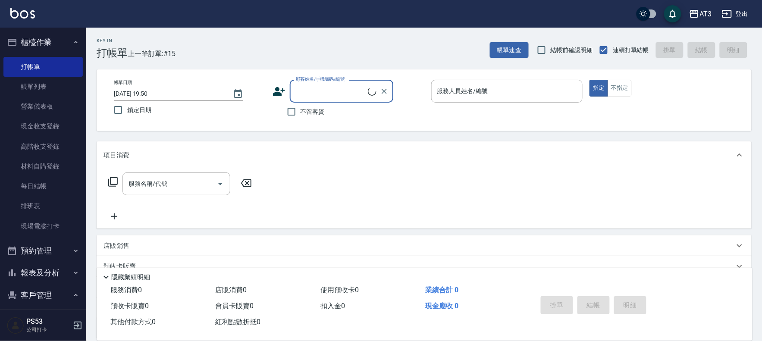
click at [303, 93] on input "顧客姓名/手機號碼/編號" at bounding box center [331, 91] width 74 height 15
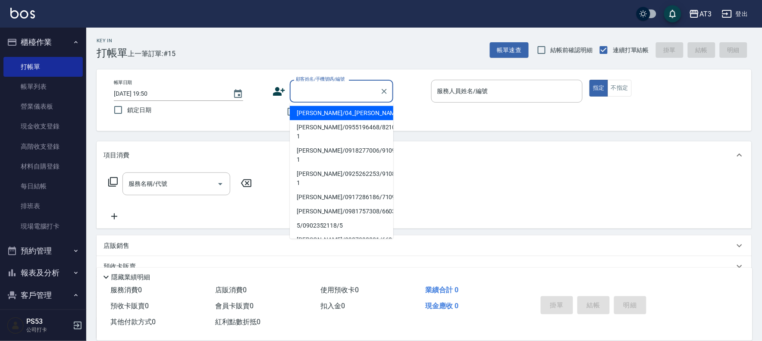
click at [276, 89] on icon at bounding box center [279, 91] width 12 height 9
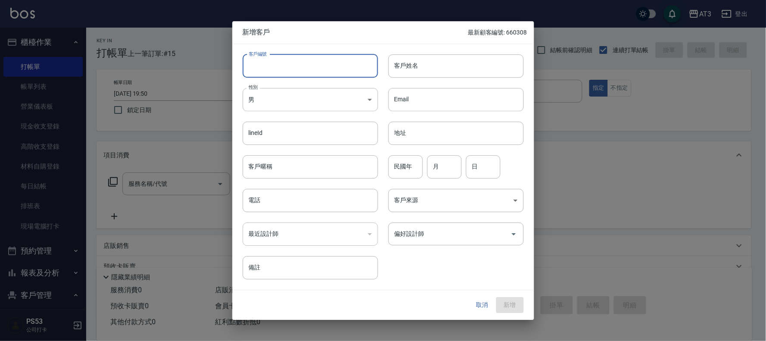
click at [285, 69] on input "客戶編號" at bounding box center [310, 65] width 135 height 23
type input "870610"
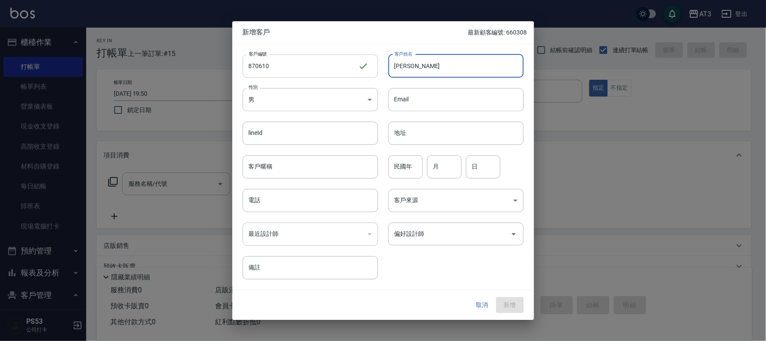
type input "[PERSON_NAME]"
type input "87"
type input "06"
type input "10"
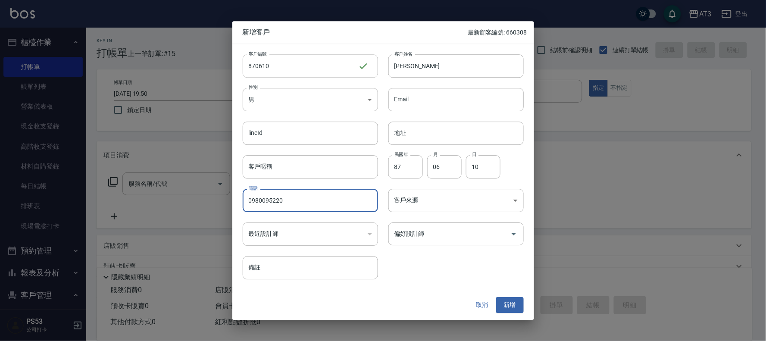
type input "0980095220"
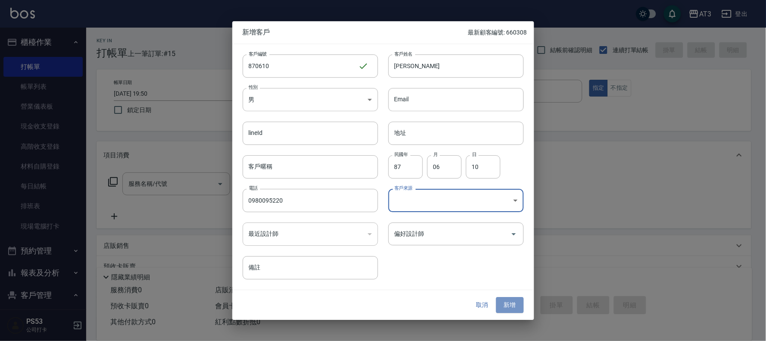
click at [514, 302] on button "新增" at bounding box center [510, 305] width 28 height 16
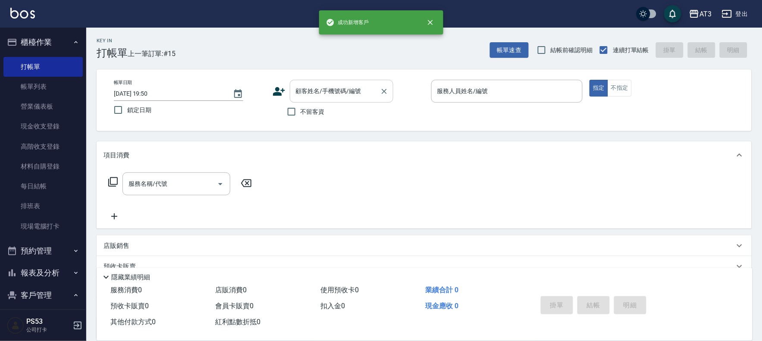
click at [337, 97] on input "顧客姓名/手機號碼/編號" at bounding box center [335, 91] width 83 height 15
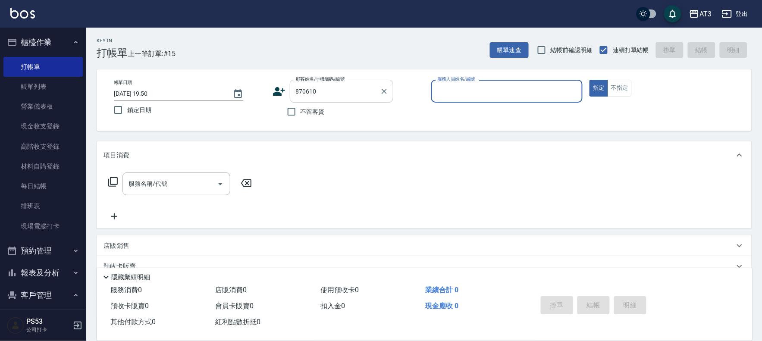
type input "870610"
type input "7"
type input "[PERSON_NAME]/0980095220/870610"
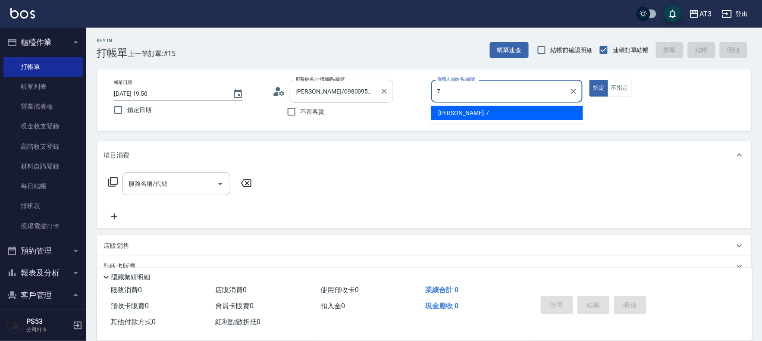
type input "子晴-7"
type button "true"
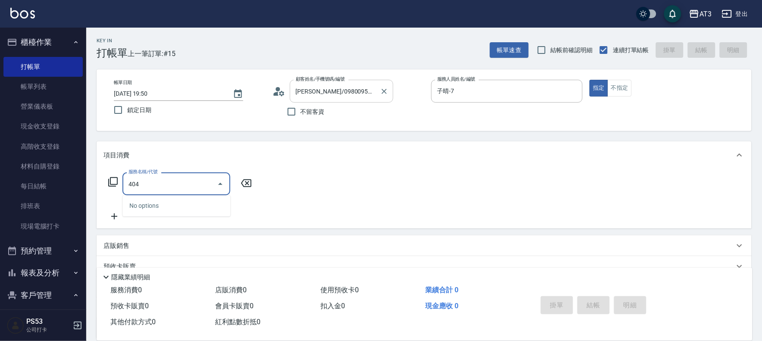
type input "404"
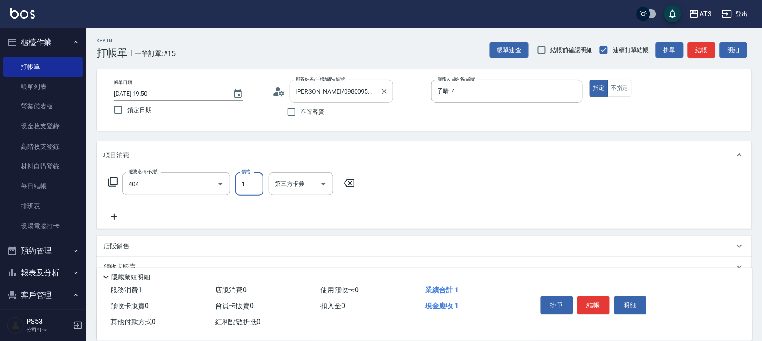
type input "10"
type input "設計染髮(404)"
type input "1099"
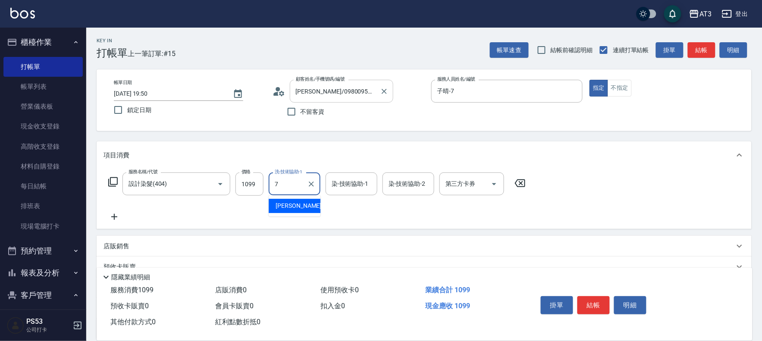
type input "子晴-7"
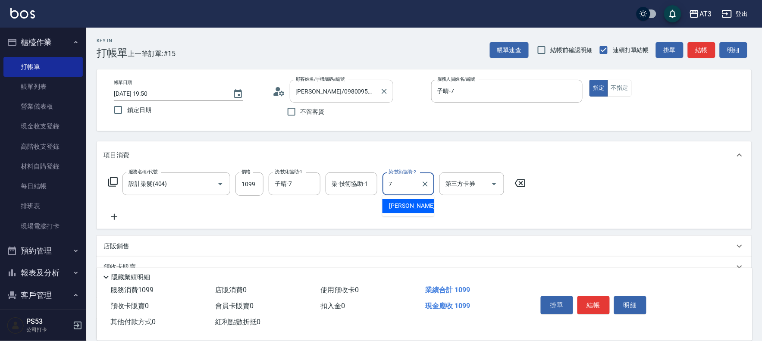
type input "子晴-7"
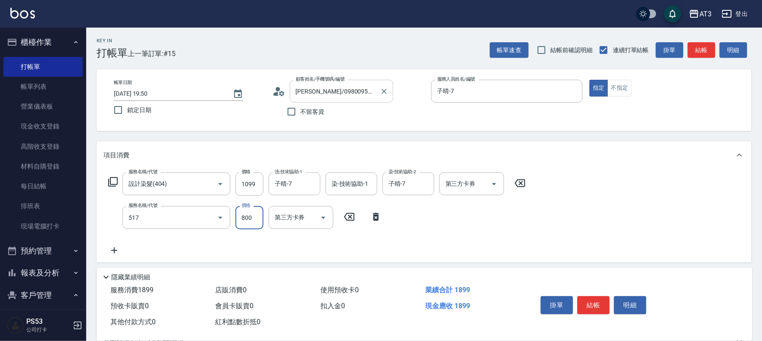
type input "C2花漾深層護髮/新(517)"
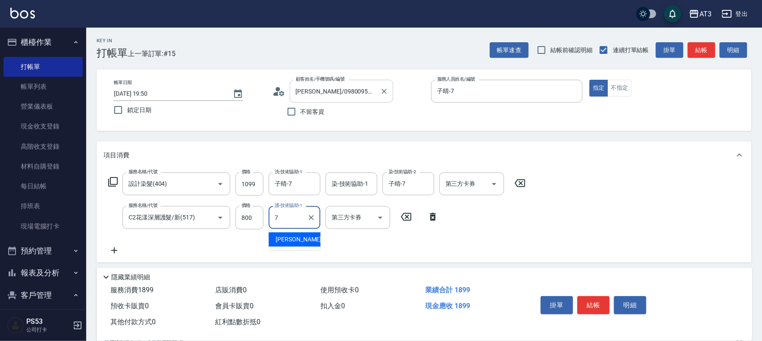
type input "子晴-7"
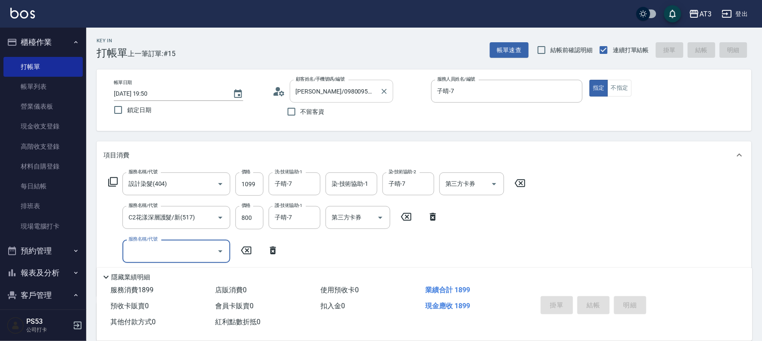
type input "[DATE] 19:51"
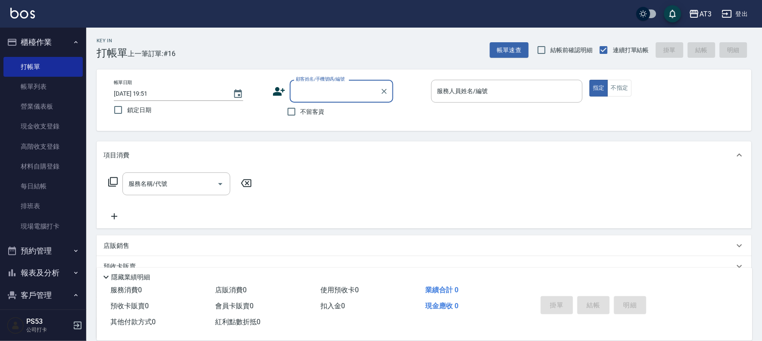
scroll to position [48, 0]
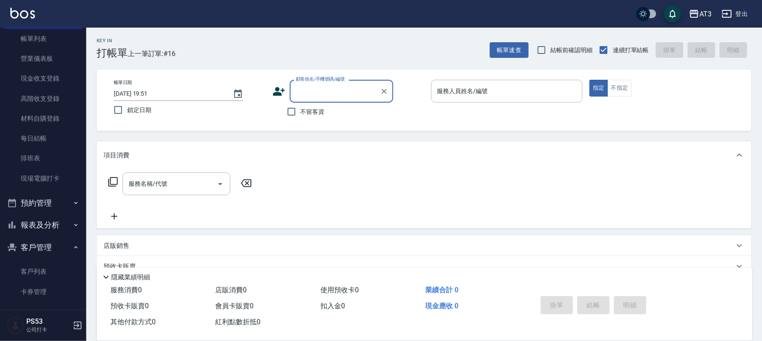
click at [39, 221] on button "報表及分析" at bounding box center [42, 225] width 79 height 22
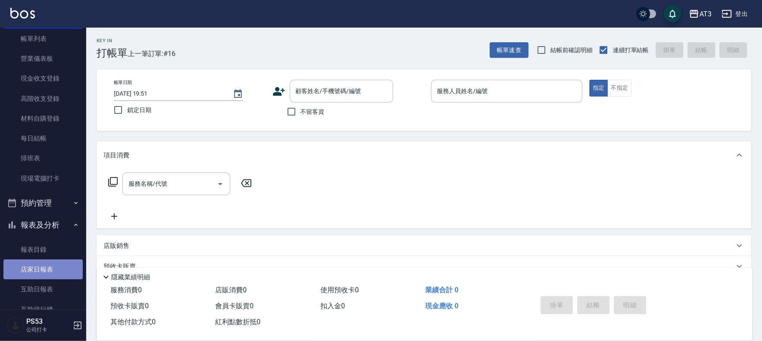
click at [44, 266] on link "店家日報表" at bounding box center [42, 269] width 79 height 20
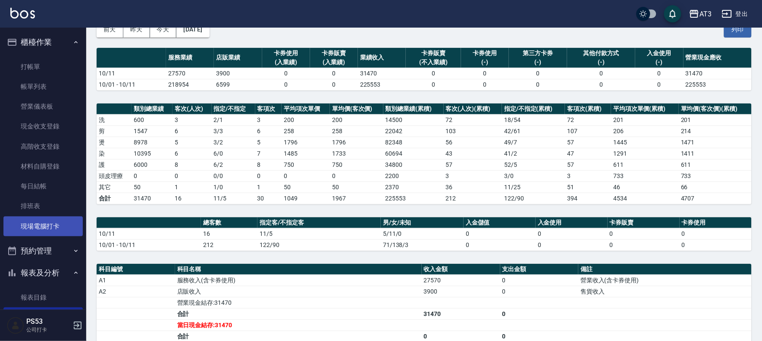
click at [45, 229] on link "現場電腦打卡" at bounding box center [42, 226] width 79 height 20
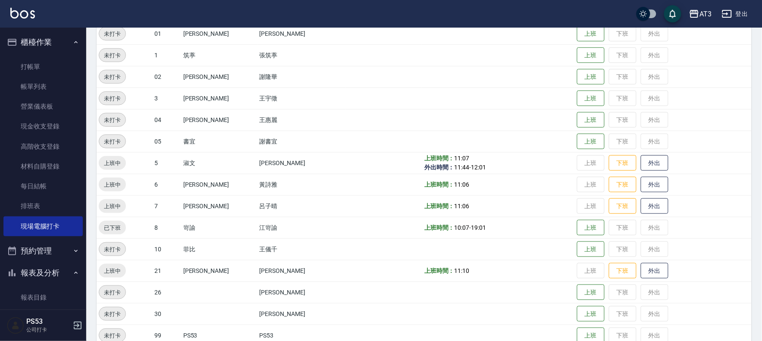
scroll to position [144, 0]
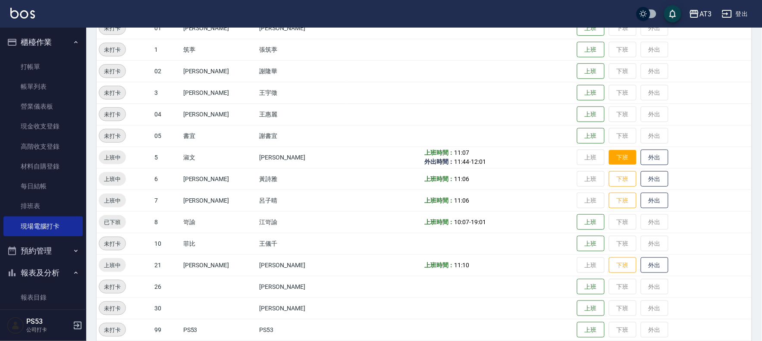
click at [609, 156] on button "下班" at bounding box center [623, 157] width 28 height 15
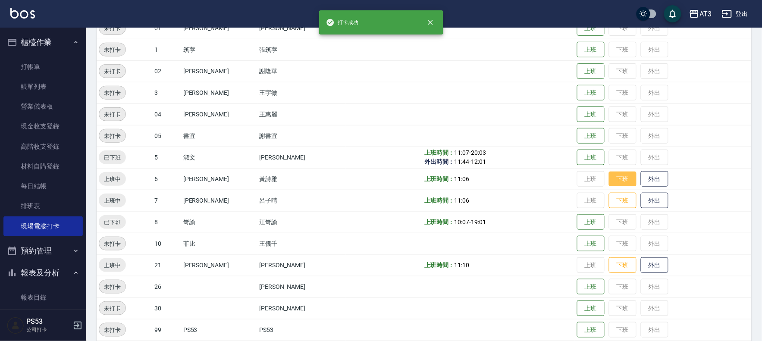
click at [609, 178] on button "下班" at bounding box center [623, 179] width 28 height 15
click at [613, 200] on button "下班" at bounding box center [623, 200] width 28 height 15
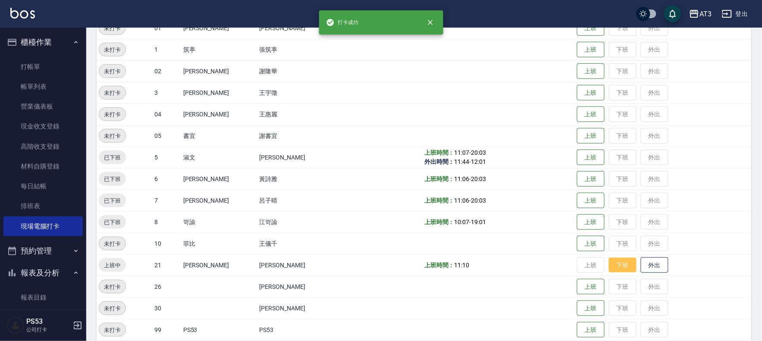
click at [609, 262] on button "下班" at bounding box center [623, 265] width 28 height 15
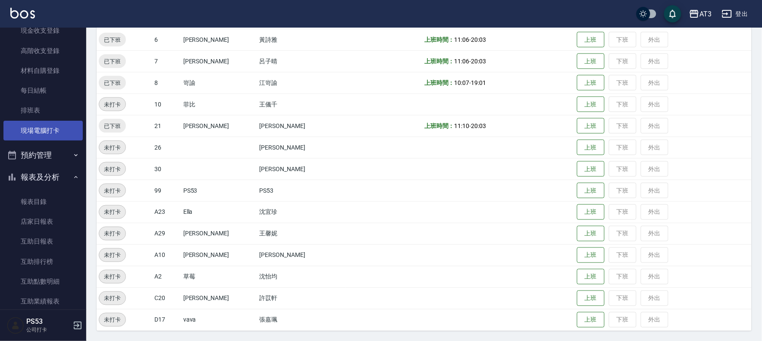
scroll to position [191, 0]
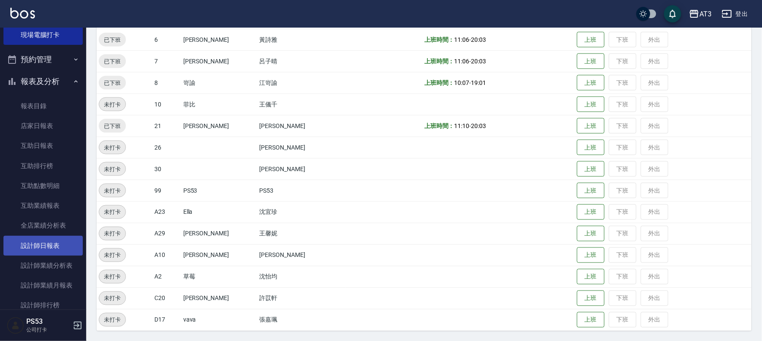
click at [46, 244] on link "設計師日報表" at bounding box center [42, 246] width 79 height 20
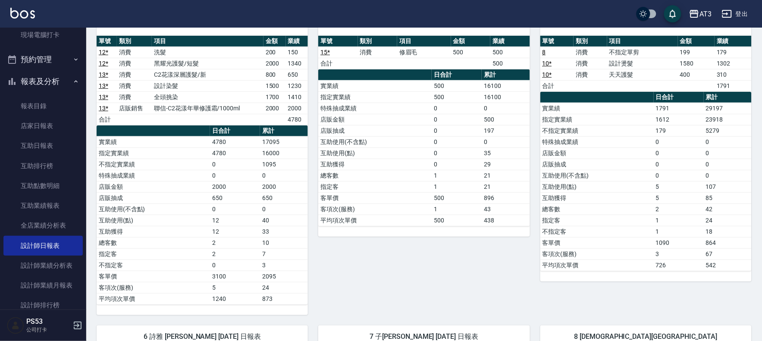
scroll to position [287, 0]
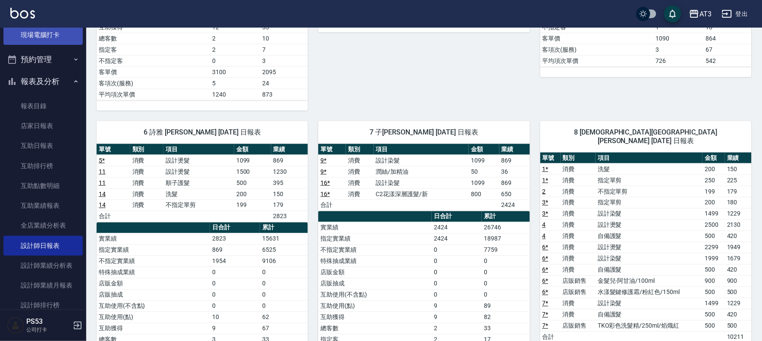
click at [28, 32] on link "現場電腦打卡" at bounding box center [42, 35] width 79 height 20
